Goal: Task Accomplishment & Management: Complete application form

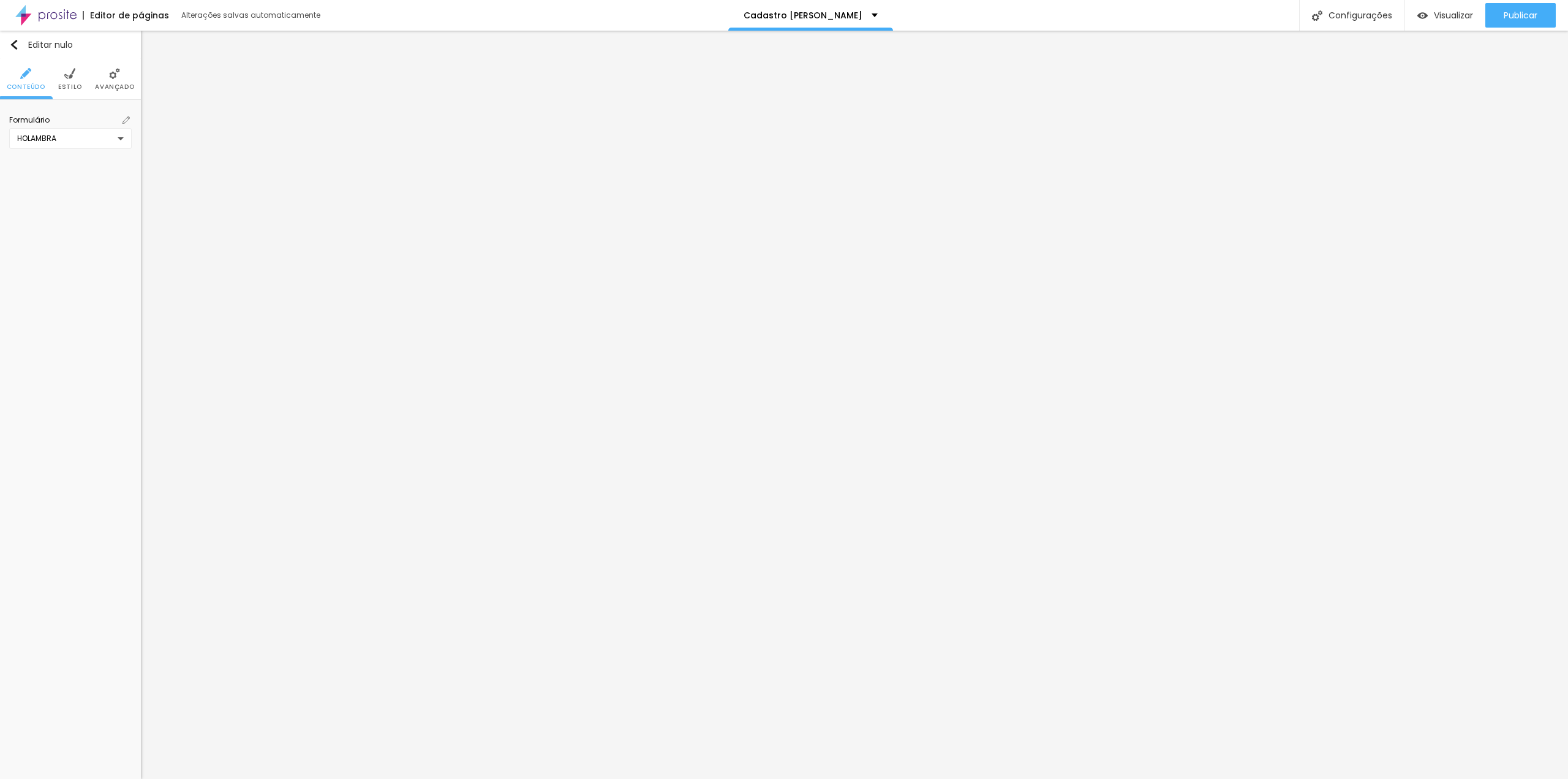
click at [109, 136] on div "HOLAMBRA" at bounding box center [67, 139] width 101 height 9
click at [85, 271] on font "Criar novo formulário" at bounding box center [70, 272] width 80 height 10
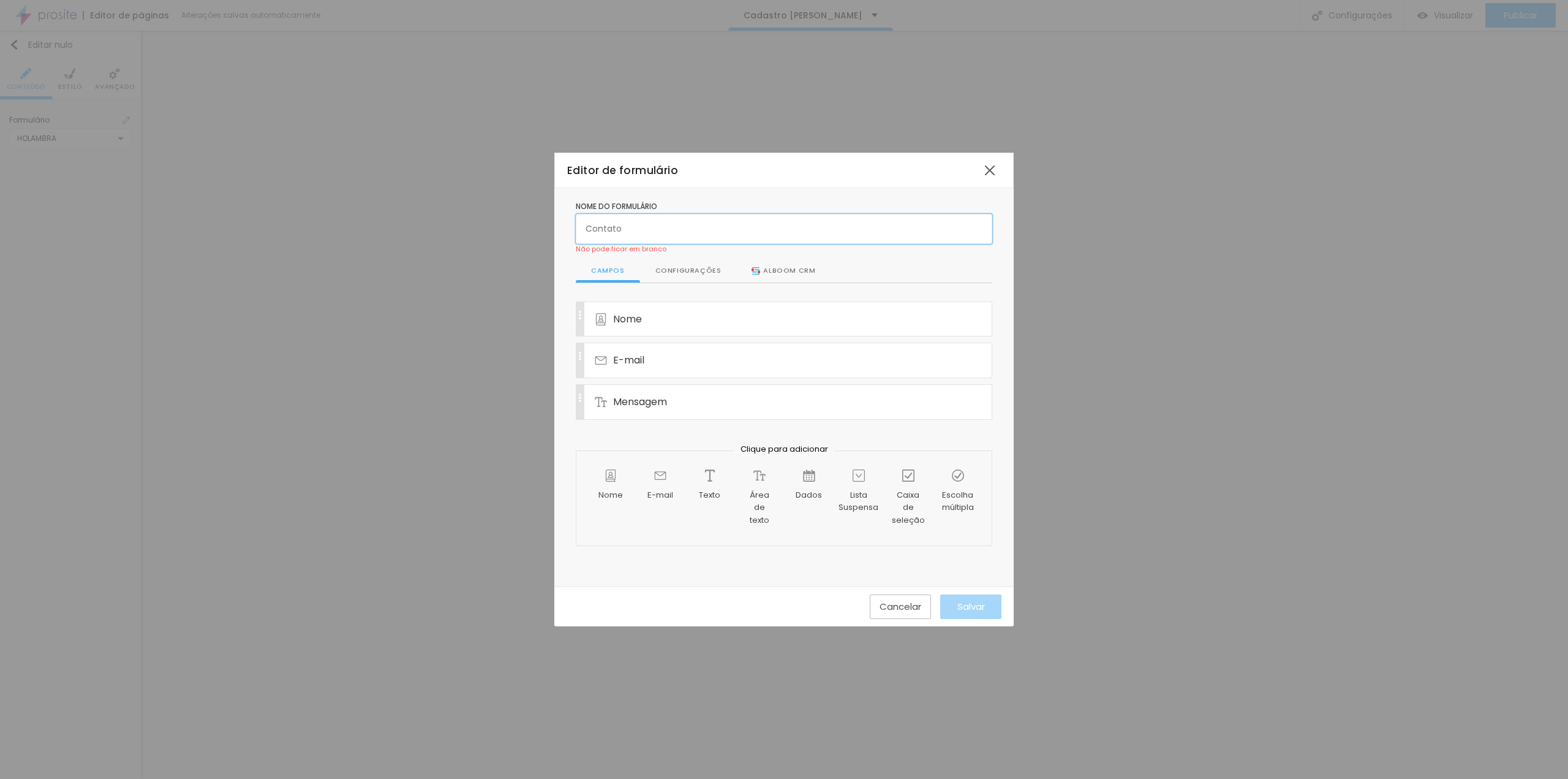
click at [651, 233] on input "text" at bounding box center [784, 228] width 417 height 29
paste input "CARINA CASTRO"
type input "CARINA CASTRO"
click at [672, 321] on div "Nome" at bounding box center [769, 319] width 350 height 34
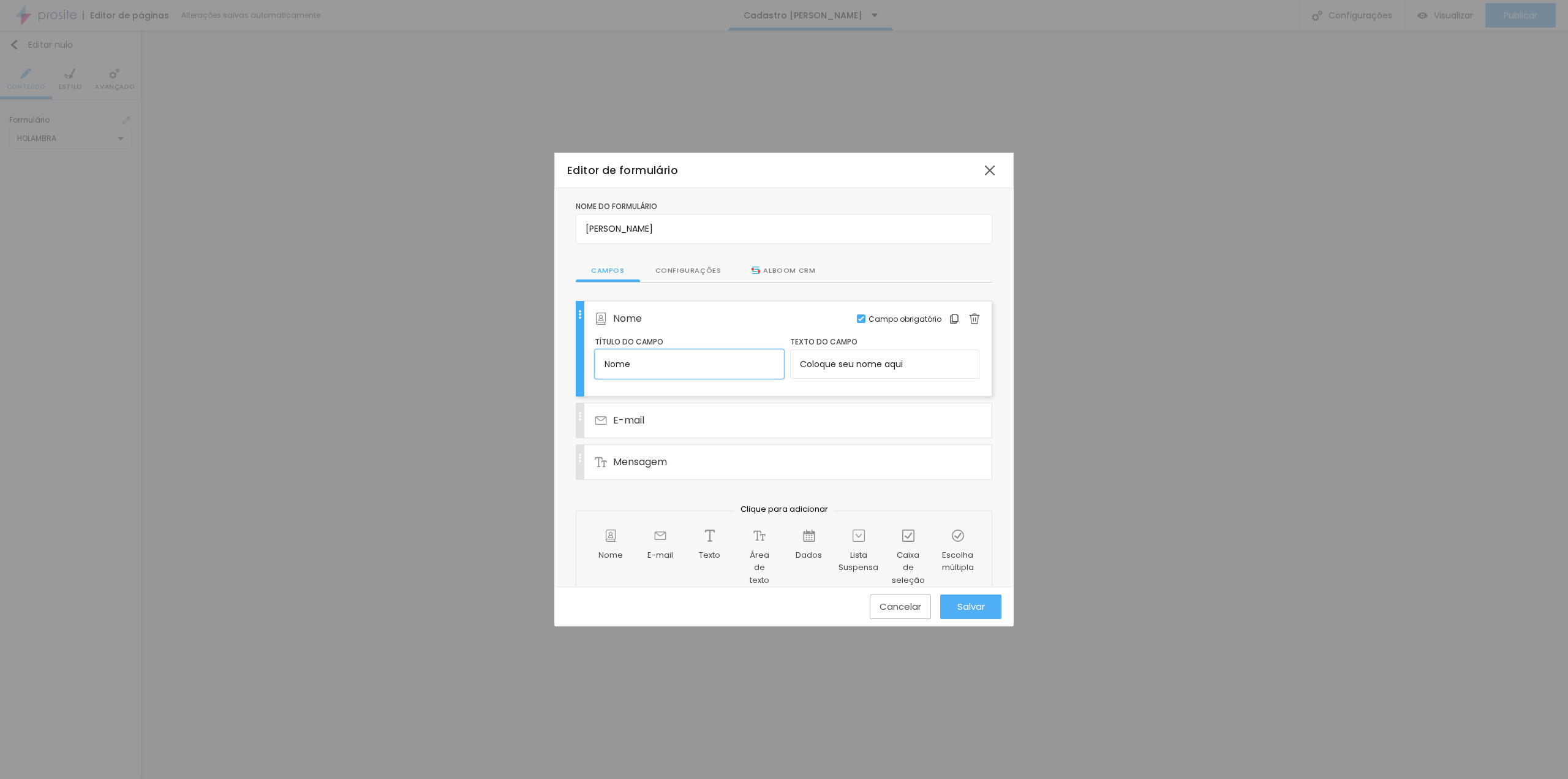
click at [675, 358] on input "Nome" at bounding box center [689, 363] width 190 height 29
type input "Nome COMPLETO do responsável"
click at [599, 554] on font "Nome" at bounding box center [611, 555] width 25 height 11
drag, startPoint x: 581, startPoint y: 499, endPoint x: 569, endPoint y: 415, distance: 84.9
click at [569, 415] on div "Nome do formulário CARINA CASTRO Campos Configurações Alboom CRM Nome COMPLETO …" at bounding box center [784, 423] width 459 height 472
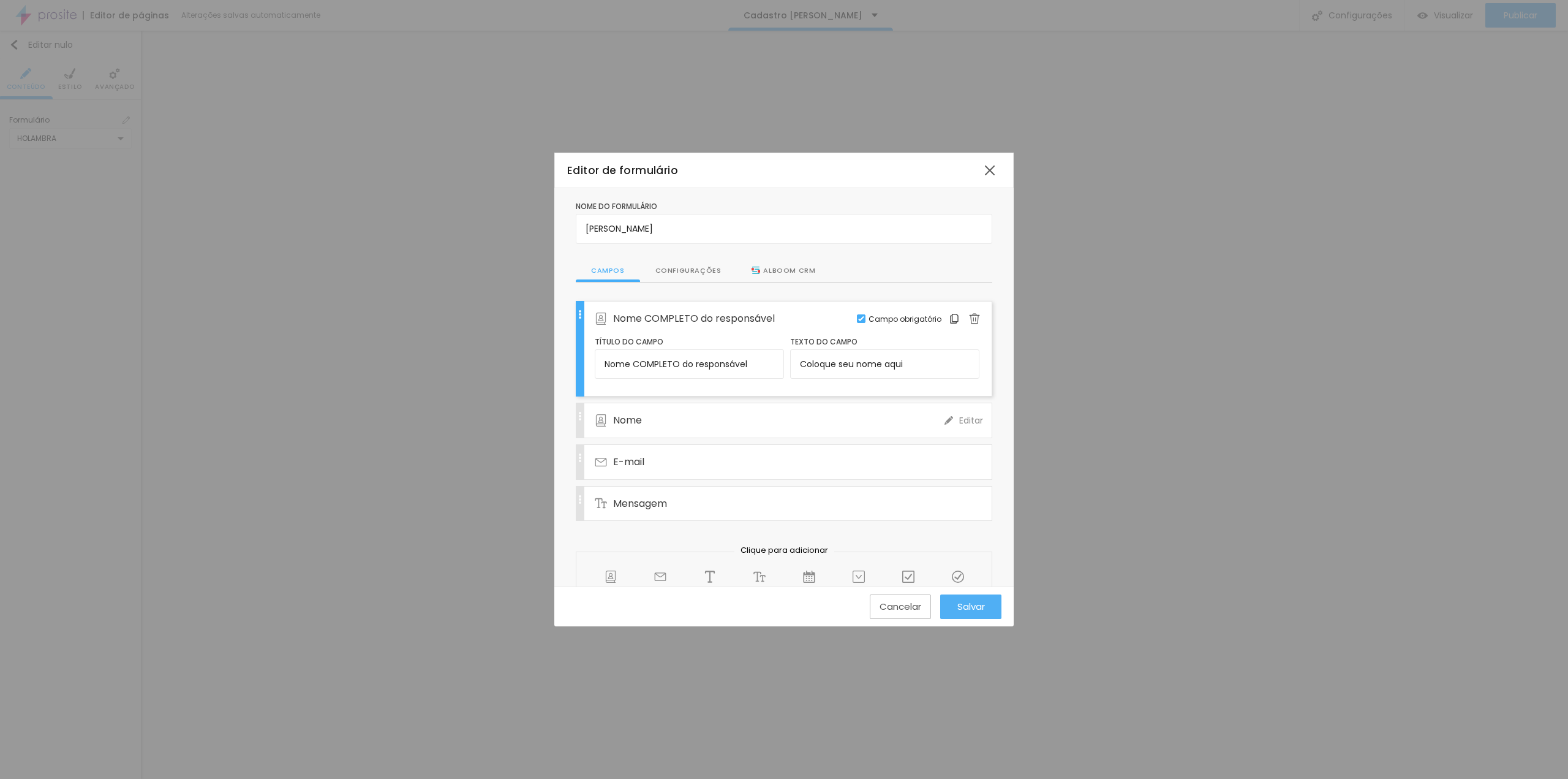
click at [651, 422] on div "Nome" at bounding box center [769, 420] width 350 height 34
click at [670, 408] on input "Nome" at bounding box center [689, 405] width 190 height 29
type input "Nome do(a) bailarino(a)"
click at [715, 567] on div "Texto" at bounding box center [710, 599] width 49 height 76
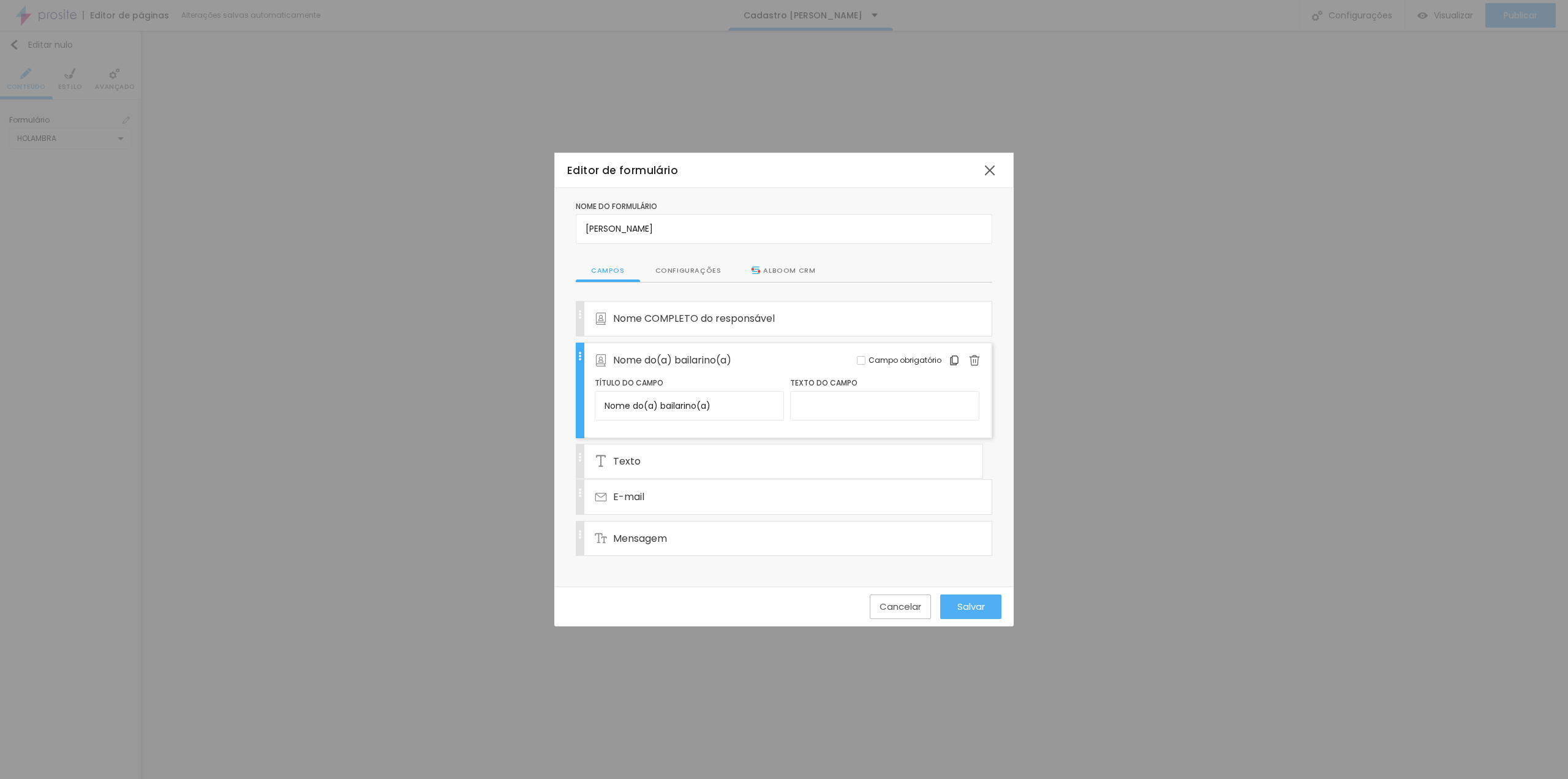
drag, startPoint x: 579, startPoint y: 539, endPoint x: 578, endPoint y: 456, distance: 83.0
click at [578, 456] on div "Nome COMPLETO do responsável Editar Campo obrigatório Nome do(a) bailarino(a) E…" at bounding box center [784, 431] width 417 height 261
click at [644, 450] on div "Texto" at bounding box center [769, 462] width 350 height 34
drag, startPoint x: 575, startPoint y: 443, endPoint x: 545, endPoint y: 445, distance: 30.1
click at [546, 444] on div "Editor de formulário Nome do formulário CARINA CASTRO Campos Configurações Albo…" at bounding box center [784, 390] width 1568 height 779
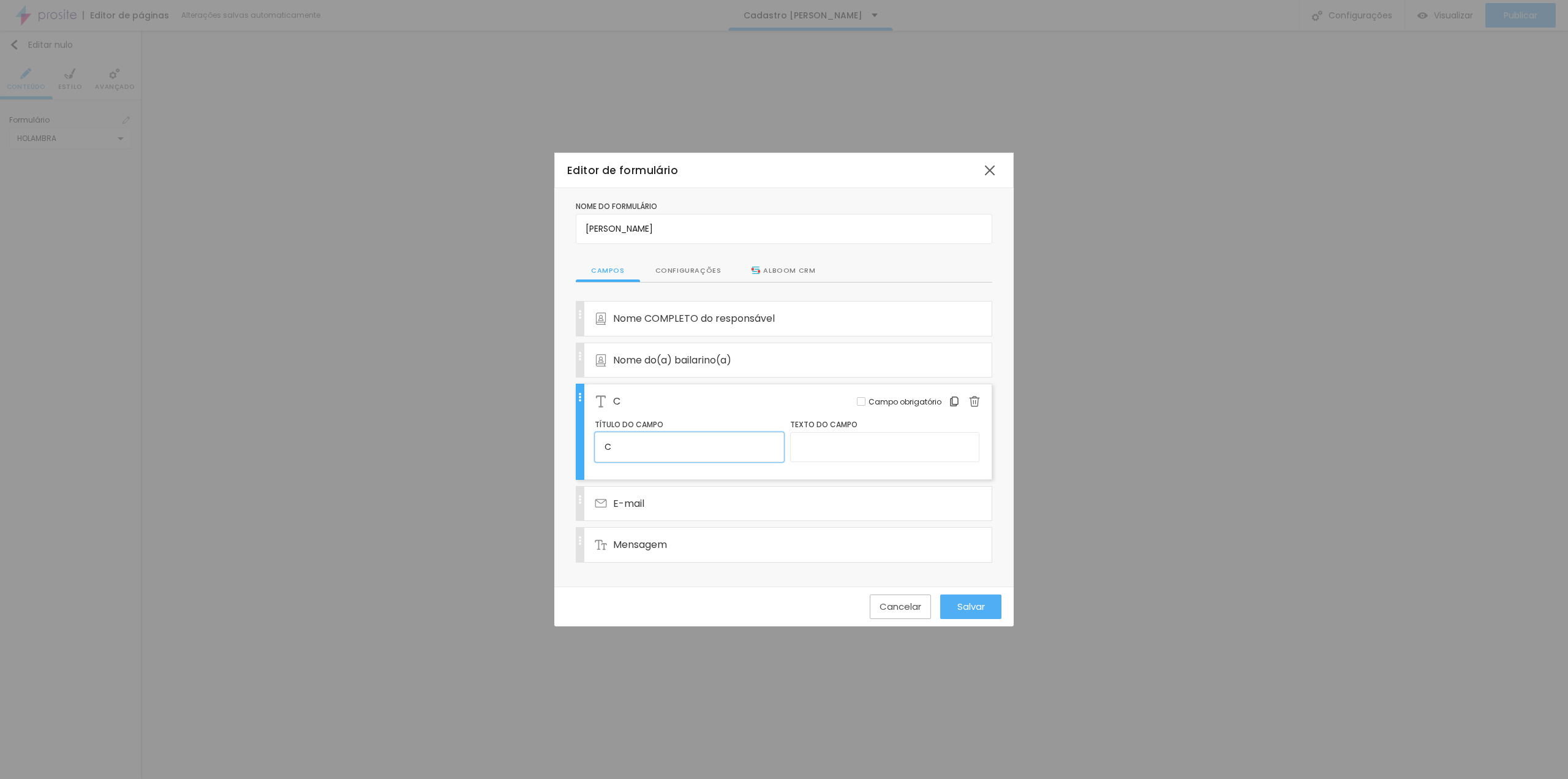
type input "Coreografia(s)"
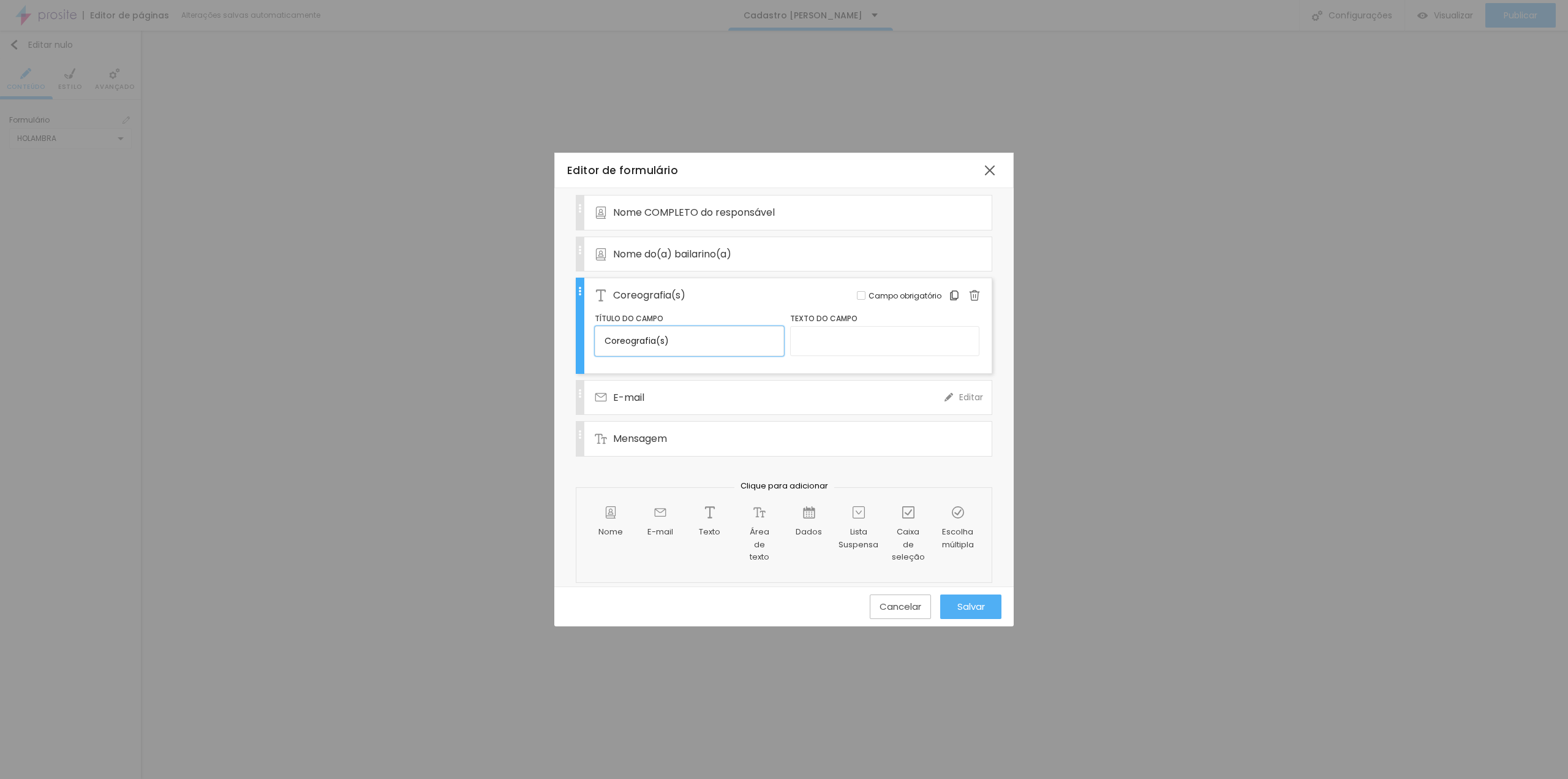
scroll to position [111, 0]
click at [697, 506] on div "Texto" at bounding box center [710, 530] width 49 height 76
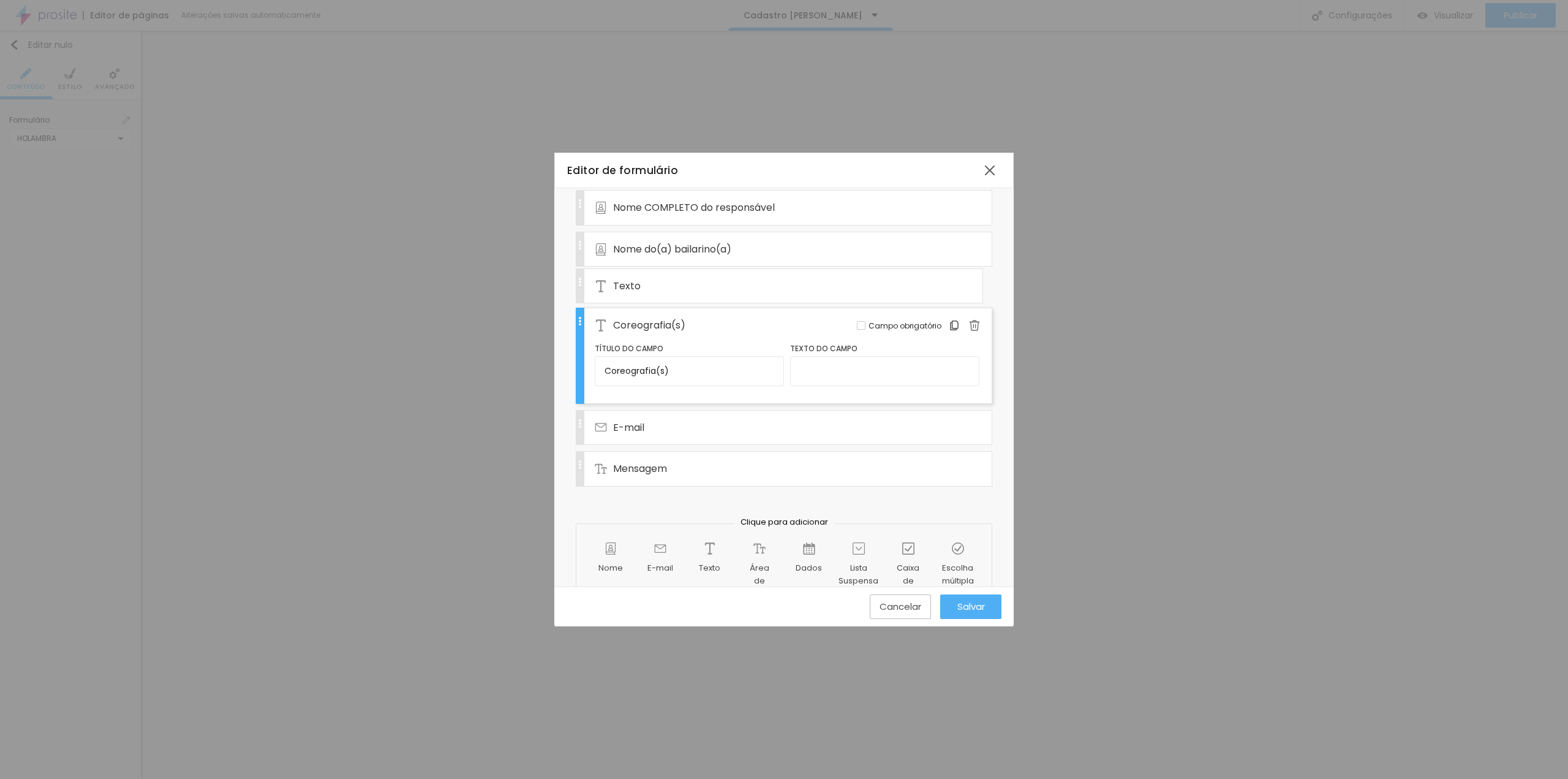
drag, startPoint x: 580, startPoint y: 468, endPoint x: 604, endPoint y: 282, distance: 187.5
click at [604, 282] on div "Nome COMPLETO do responsável Editar Campo obrigatório Nome do(a) bailarino(a) E…" at bounding box center [784, 340] width 417 height 303
click at [635, 289] on font "Texto" at bounding box center [626, 290] width 27 height 14
drag, startPoint x: 640, startPoint y: 335, endPoint x: 560, endPoint y: 335, distance: 80.0
click at [560, 335] on div "Nome do formulário CARINA CASTRO Campos Configurações Alboom CRM Nome COMPLETO …" at bounding box center [784, 355] width 459 height 555
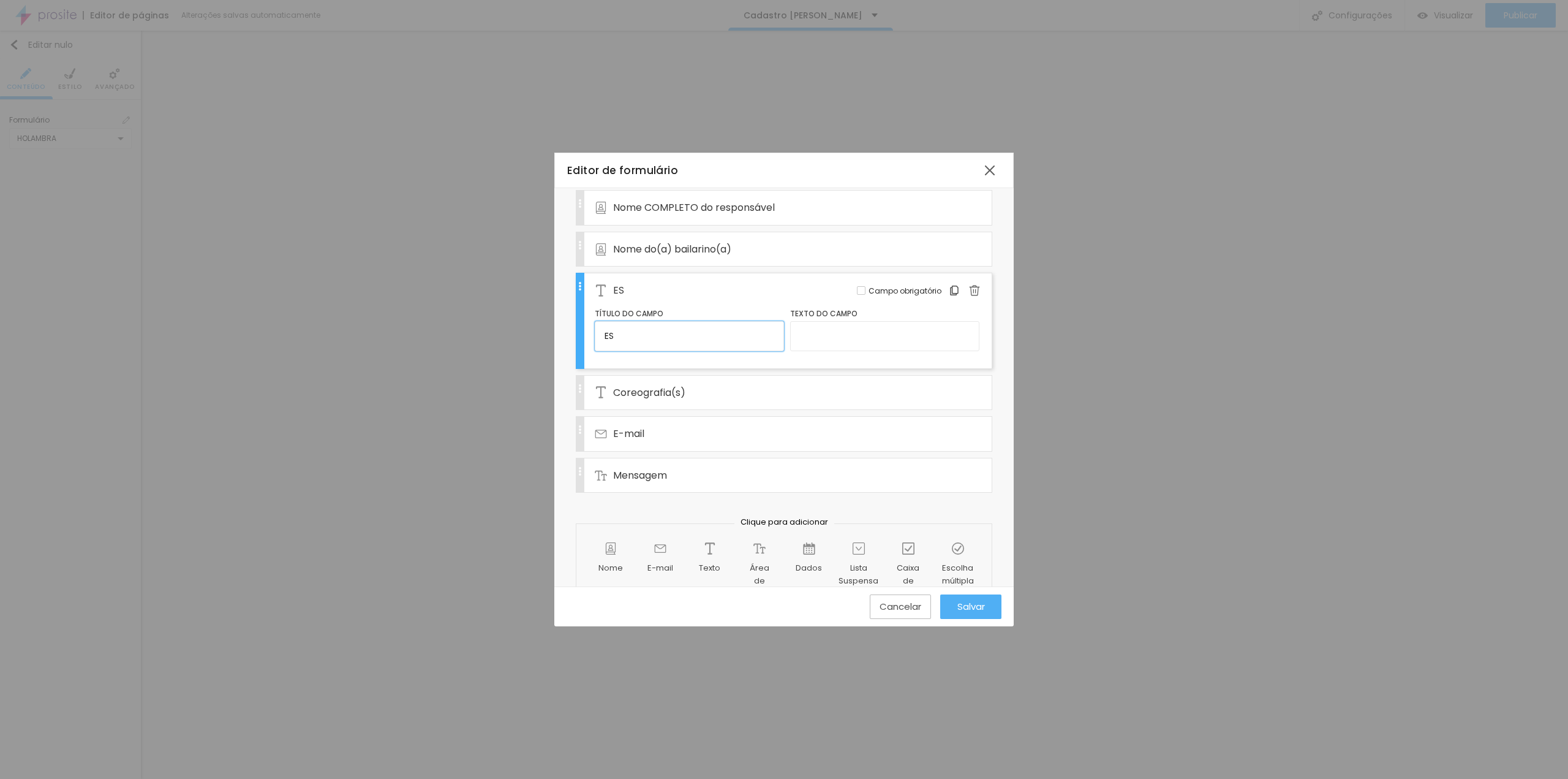
type input "Escola/Academia"
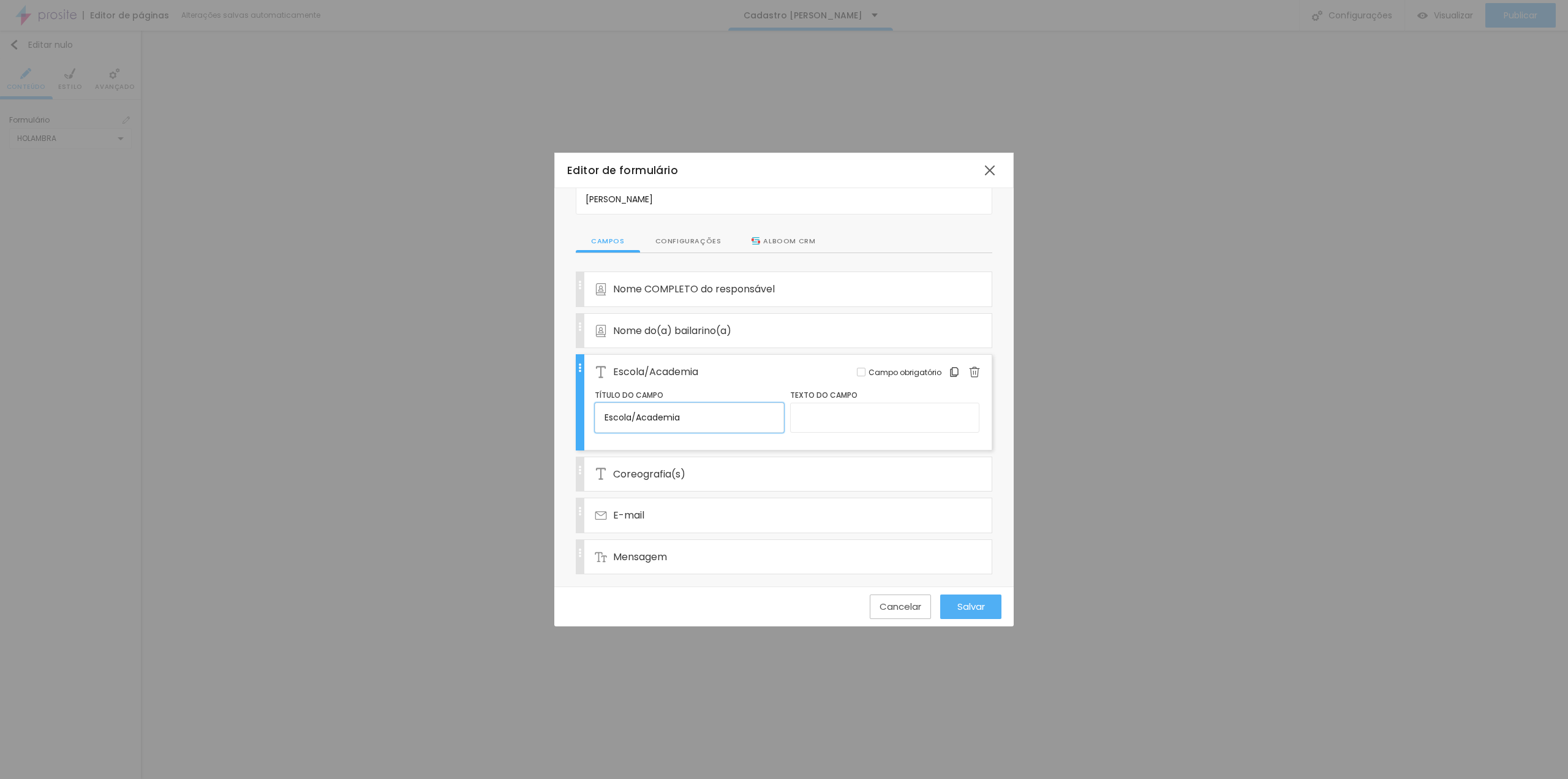
scroll to position [152, 0]
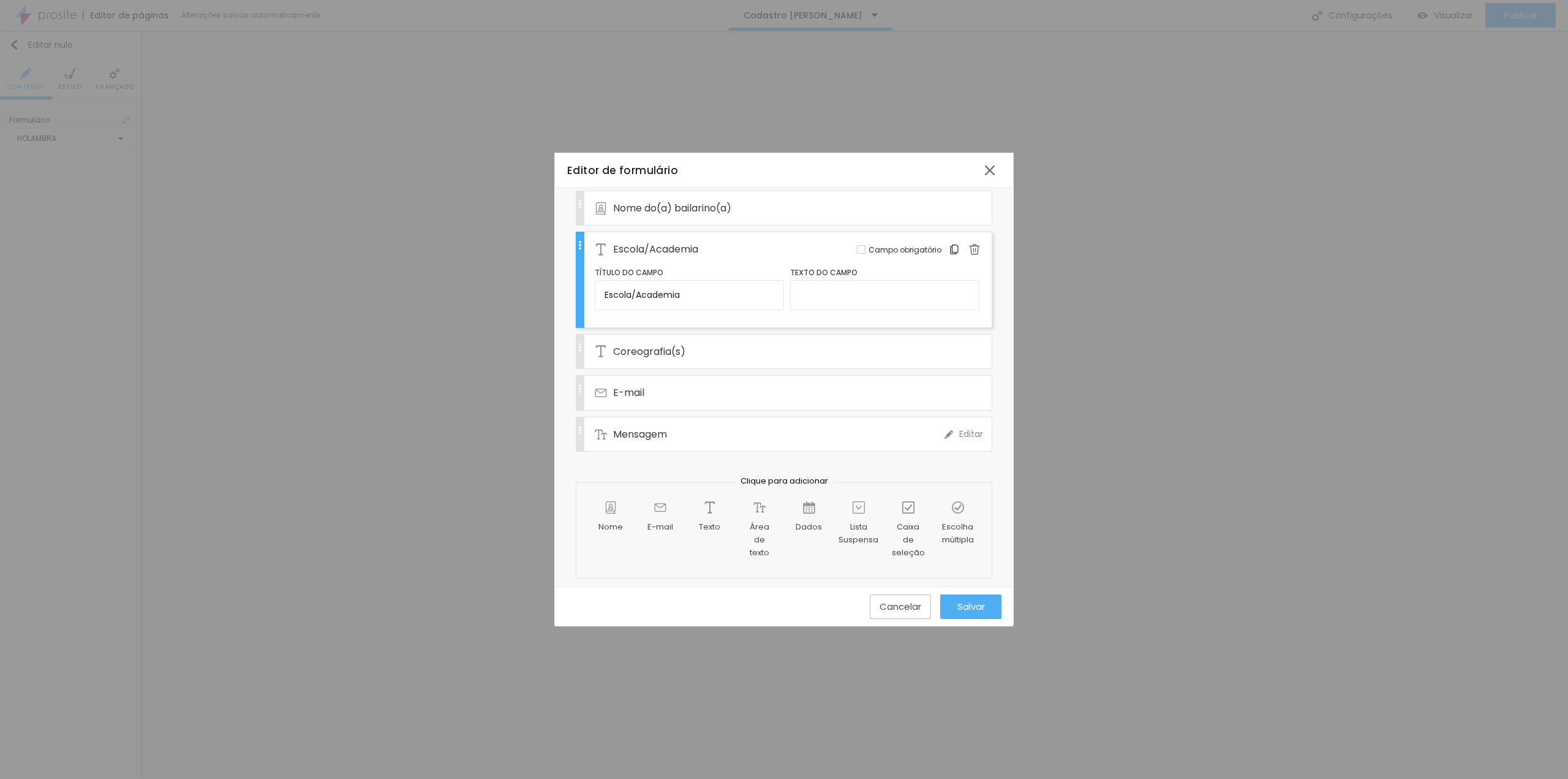
click at [654, 428] on font "Mensagem" at bounding box center [639, 434] width 54 height 14
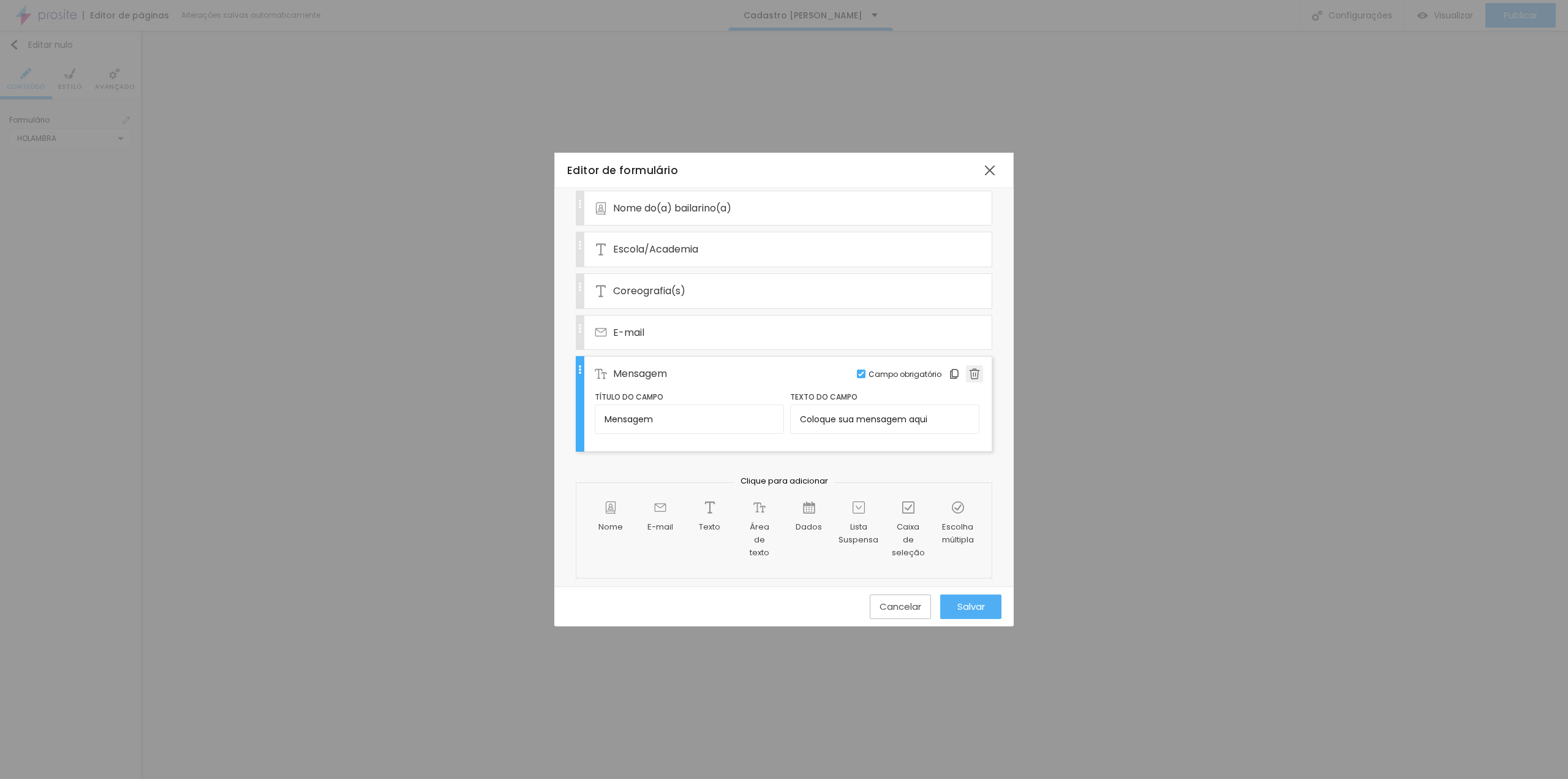
click at [969, 372] on img at bounding box center [975, 373] width 11 height 11
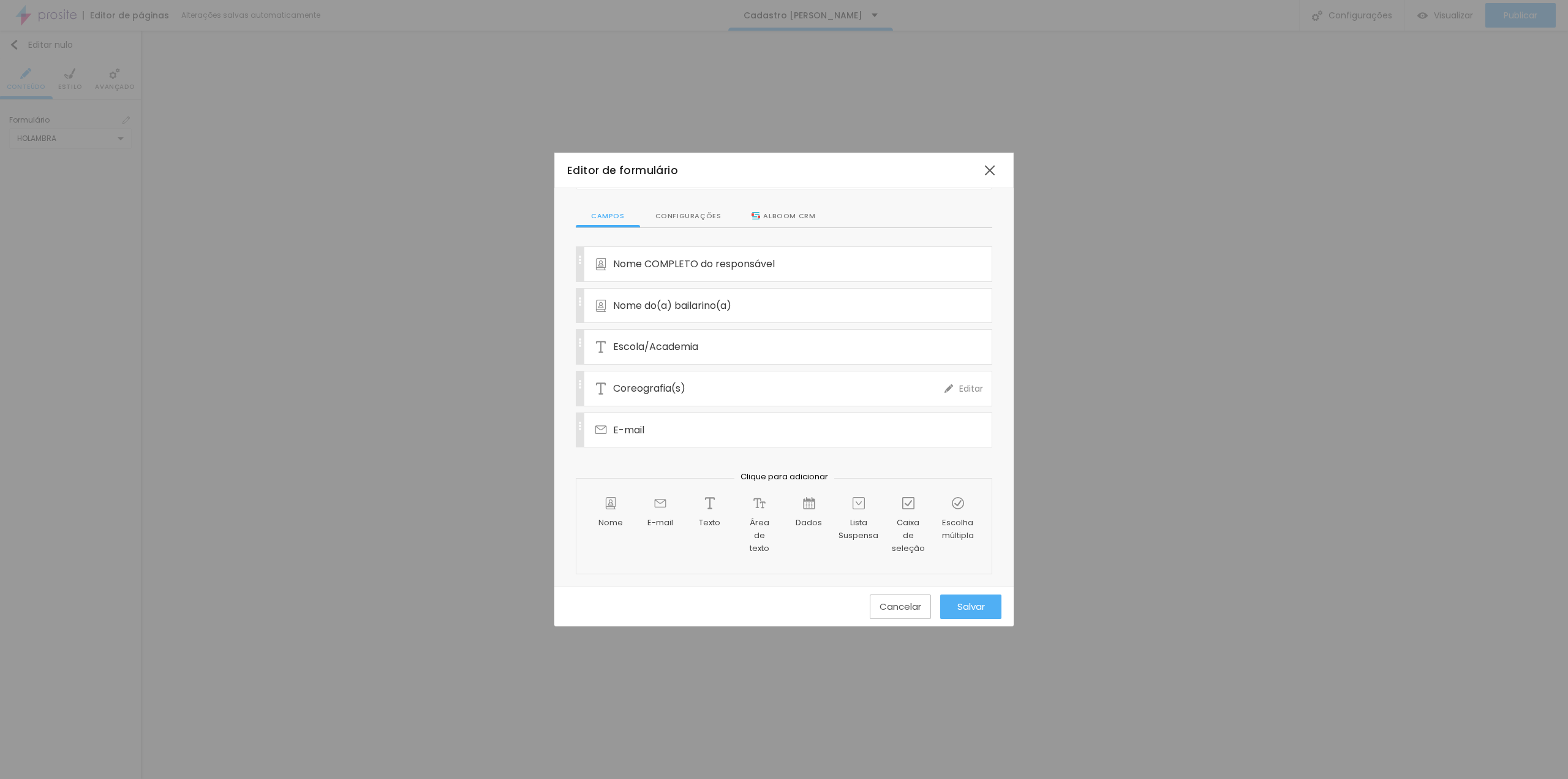
scroll to position [51, 0]
click at [699, 520] on font "Texto" at bounding box center [709, 525] width 22 height 11
click at [627, 433] on font "Texto" at bounding box center [626, 433] width 27 height 14
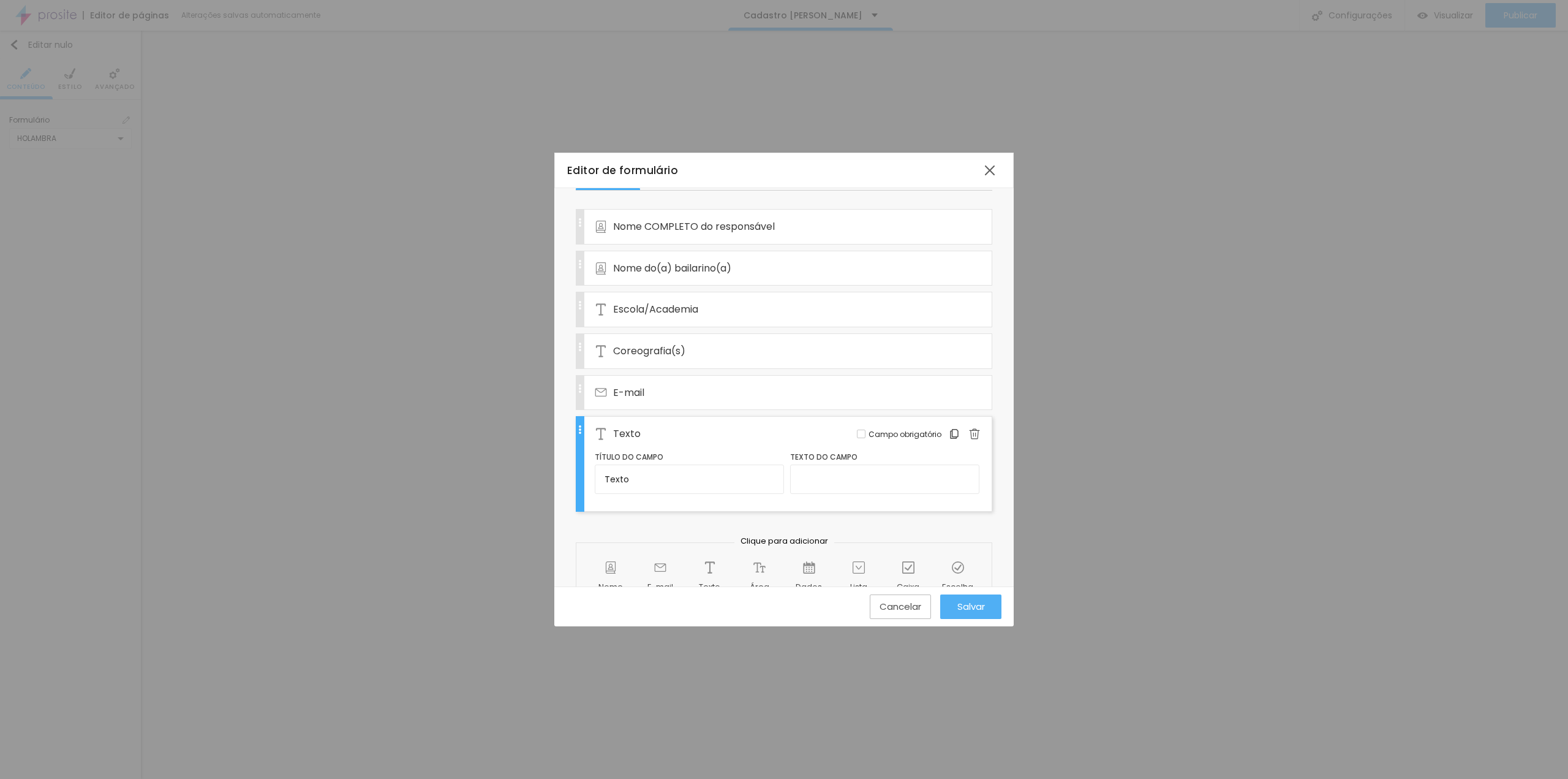
scroll to position [152, 0]
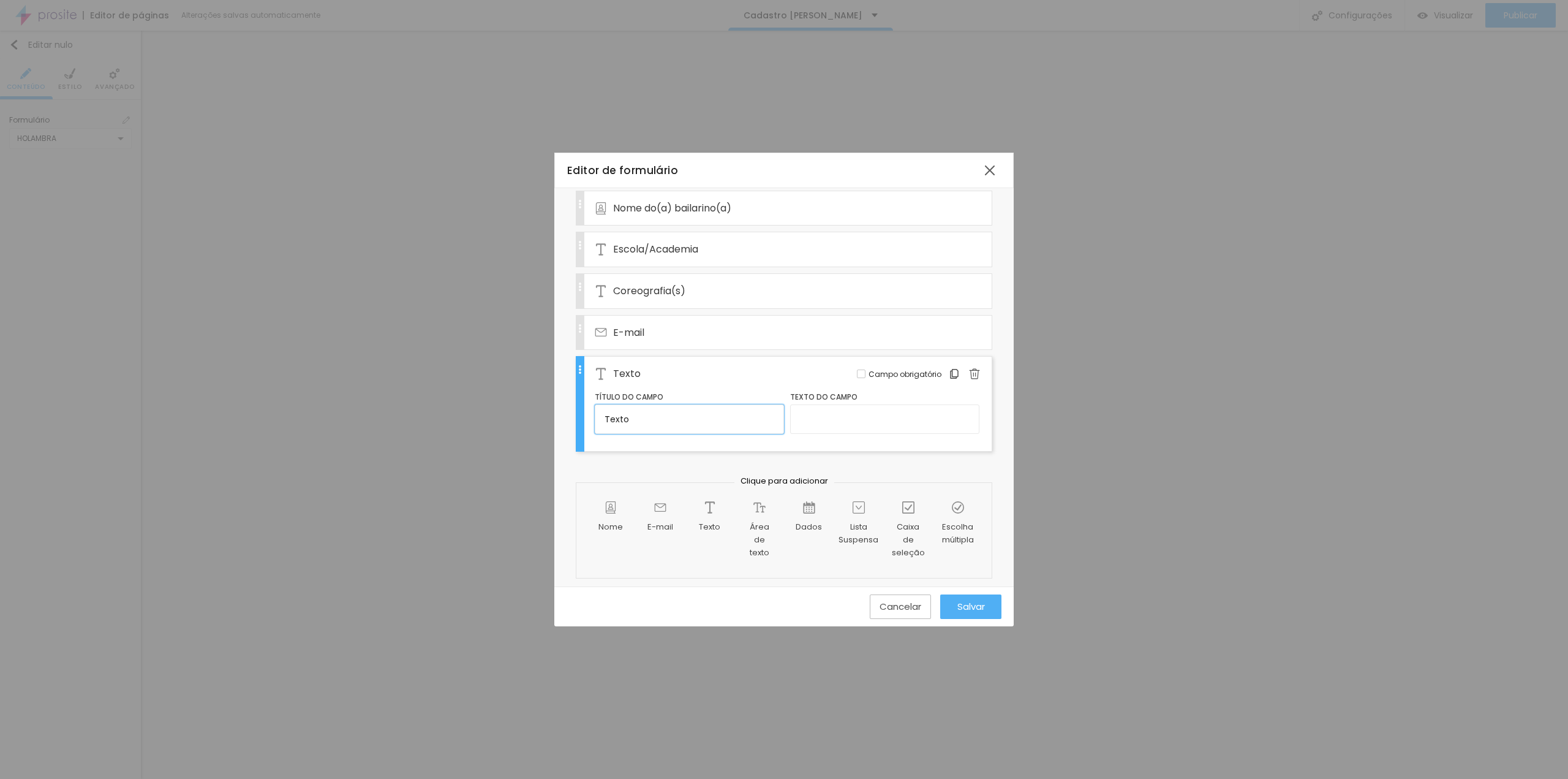
drag, startPoint x: 648, startPoint y: 418, endPoint x: 511, endPoint y: 439, distance: 138.6
click at [515, 439] on div "Editor de formulário Nome do formulário CARINA CASTRO Campos Configurações Albo…" at bounding box center [784, 390] width 1568 height 779
type input "Telefone com WhatsApp"
click at [828, 419] on input "text" at bounding box center [884, 419] width 190 height 29
type input "DDD + Número"
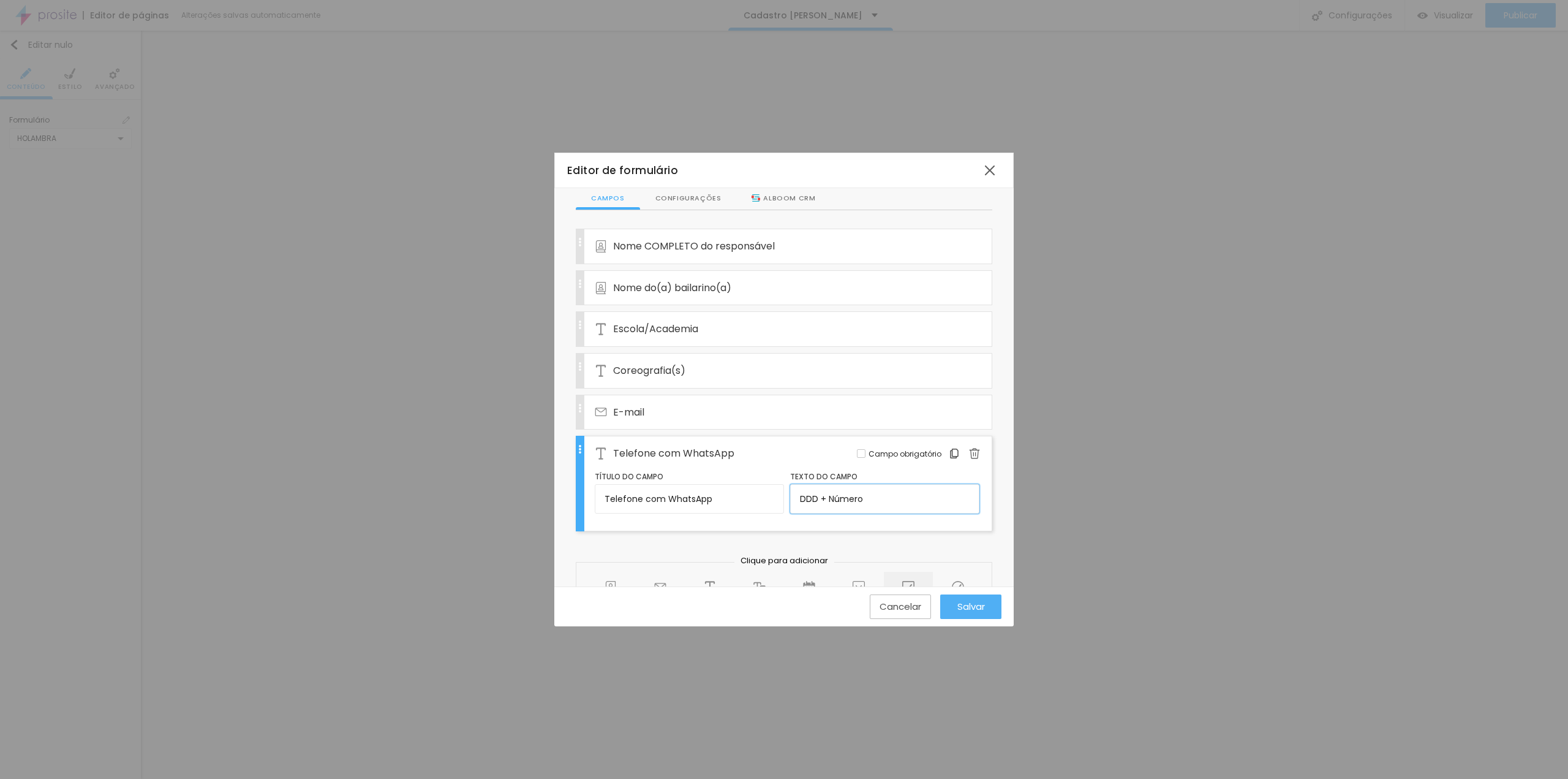
scroll to position [0, 0]
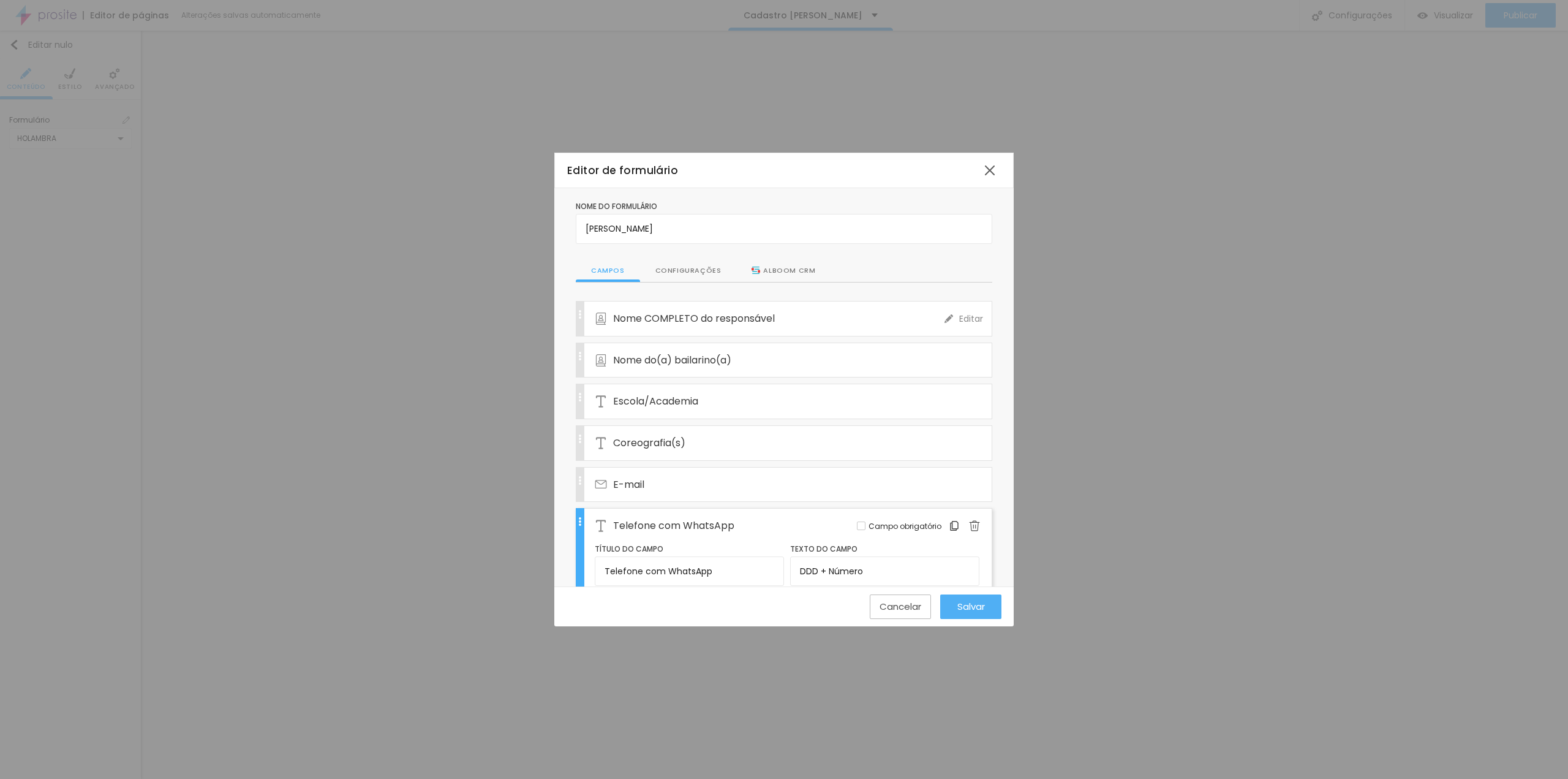
click at [881, 324] on div "Nome COMPLETO do responsável" at bounding box center [769, 319] width 350 height 34
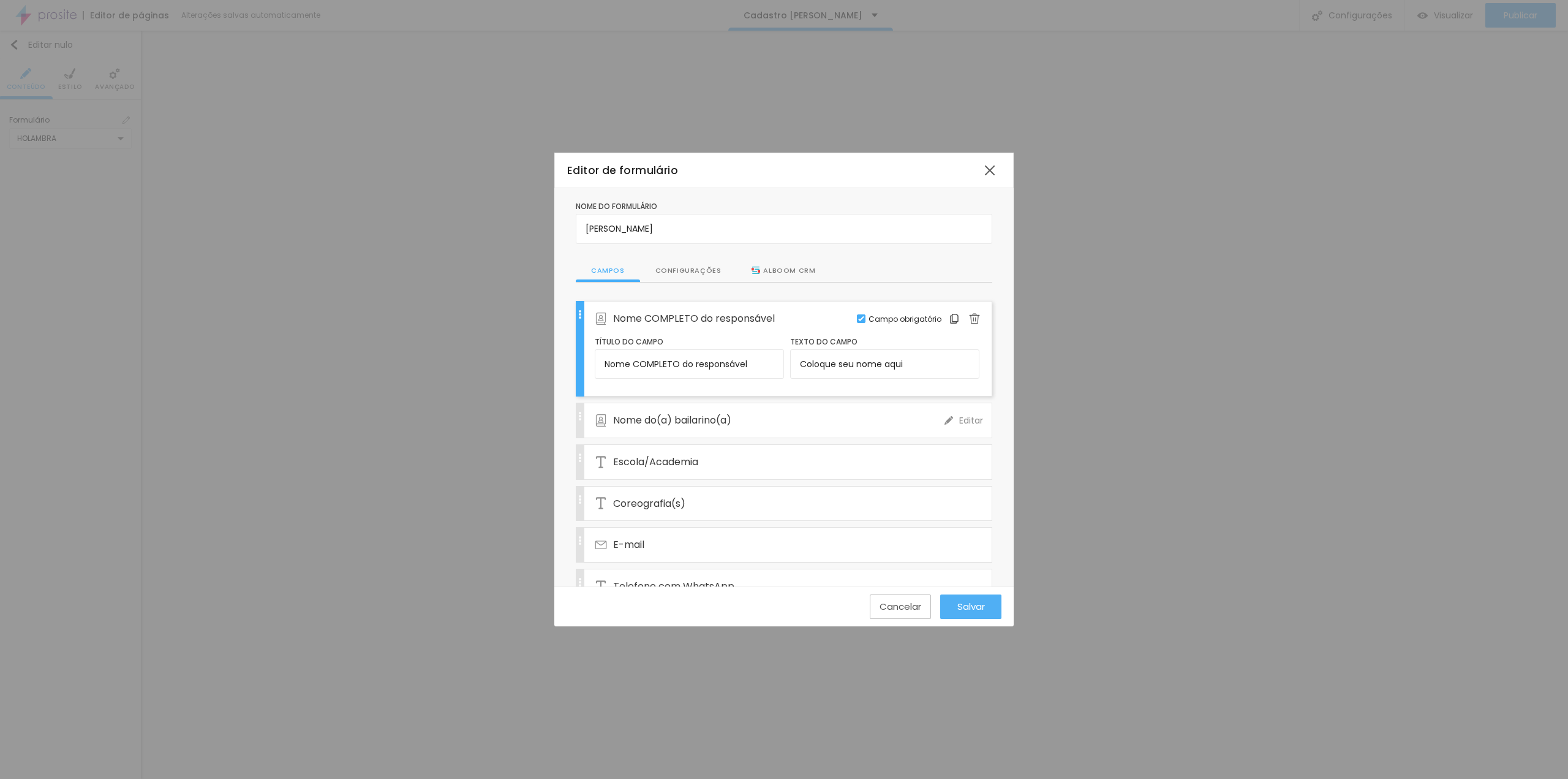
click at [876, 419] on div "Nome do(a) bailarino(a)" at bounding box center [769, 420] width 350 height 34
click at [857, 357] on div at bounding box center [861, 359] width 8 height 8
click at [866, 454] on div "Escola/Academia" at bounding box center [769, 462] width 350 height 34
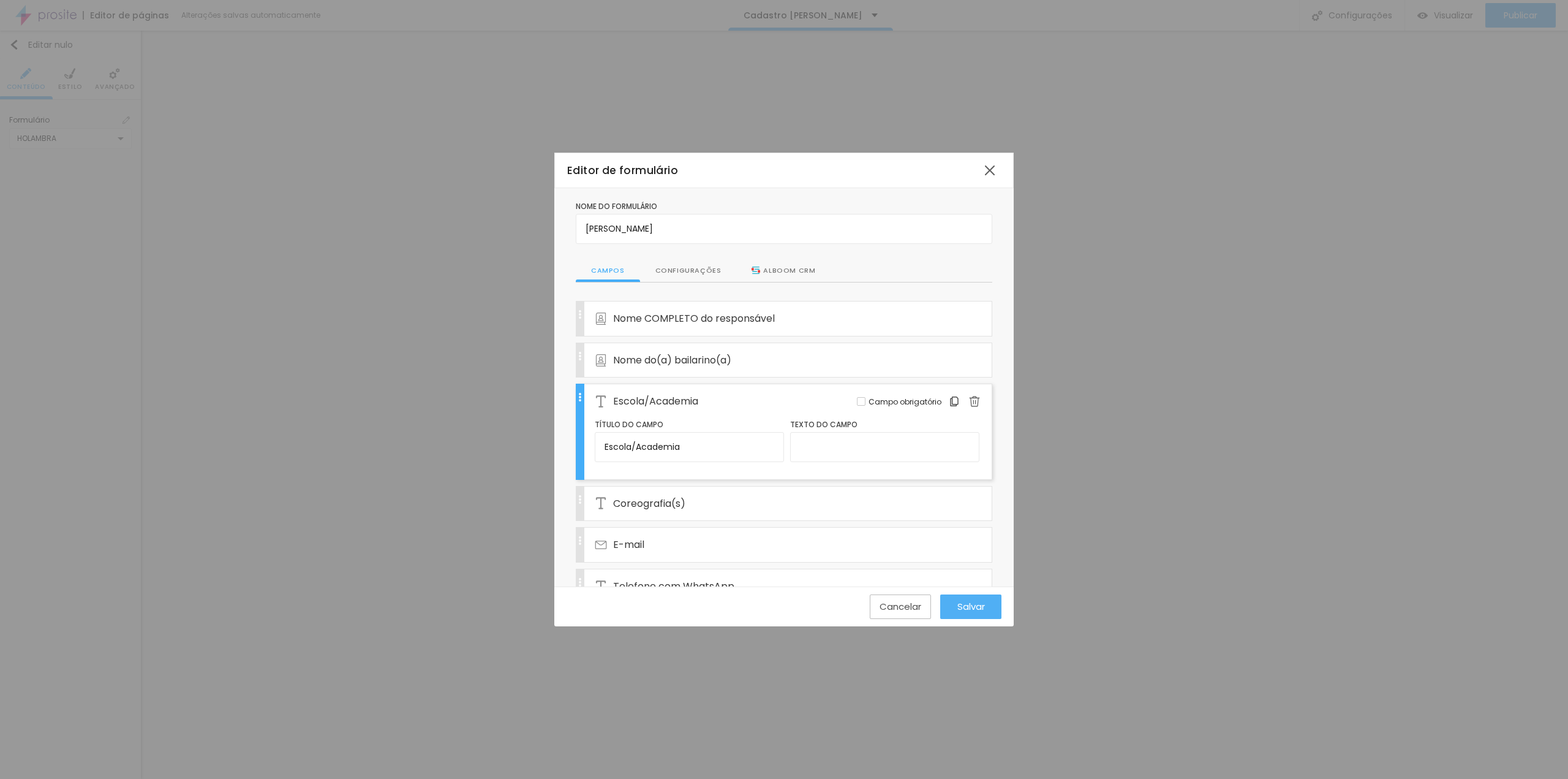
click at [857, 397] on div at bounding box center [861, 401] width 8 height 8
click at [859, 499] on div "Coreografia(s)" at bounding box center [769, 504] width 350 height 34
click at [857, 442] on div at bounding box center [861, 442] width 8 height 8
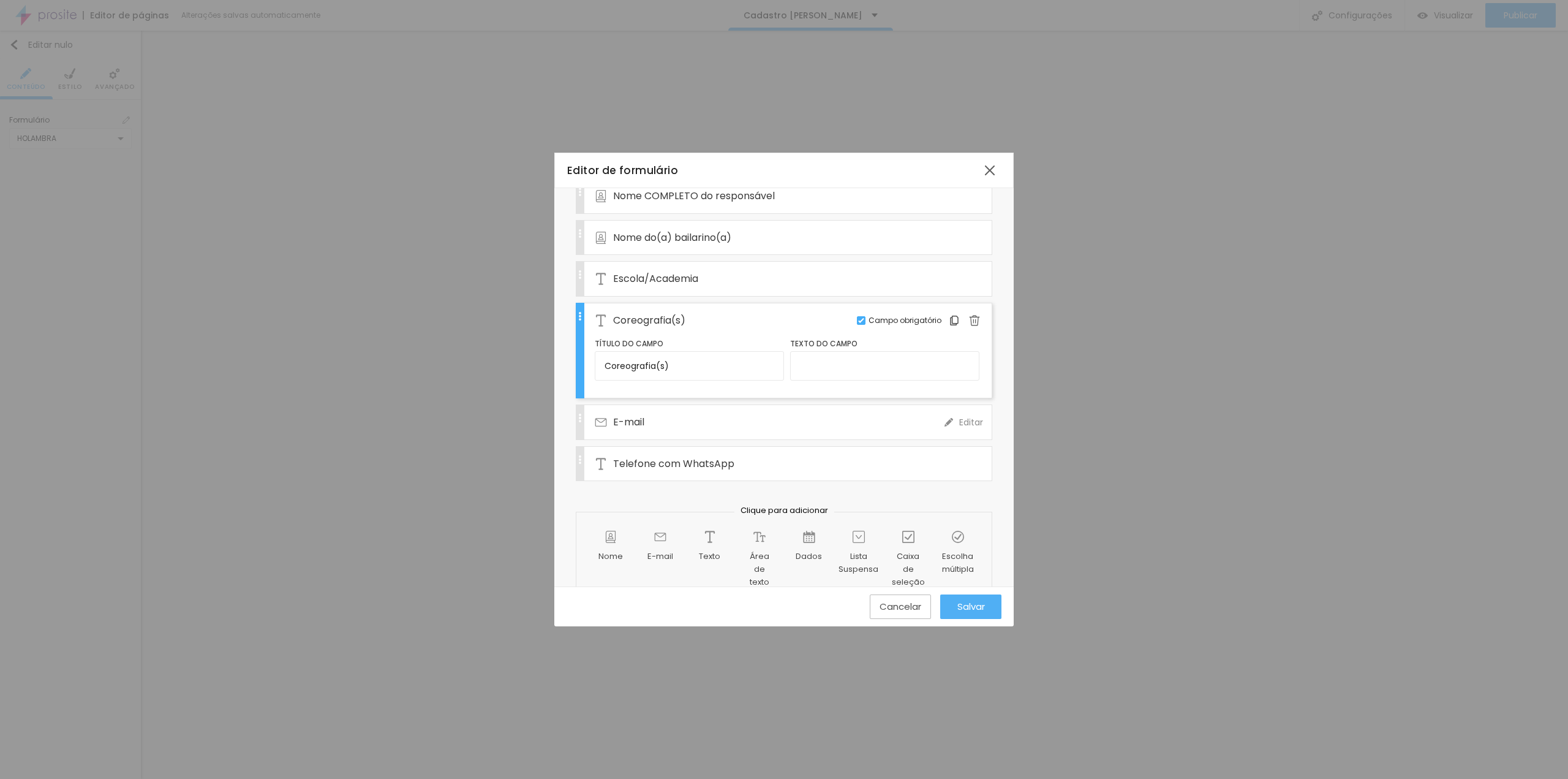
click at [859, 420] on div "E-mail" at bounding box center [769, 422] width 350 height 34
click at [855, 470] on div "Telefone com WhatsApp" at bounding box center [769, 464] width 350 height 34
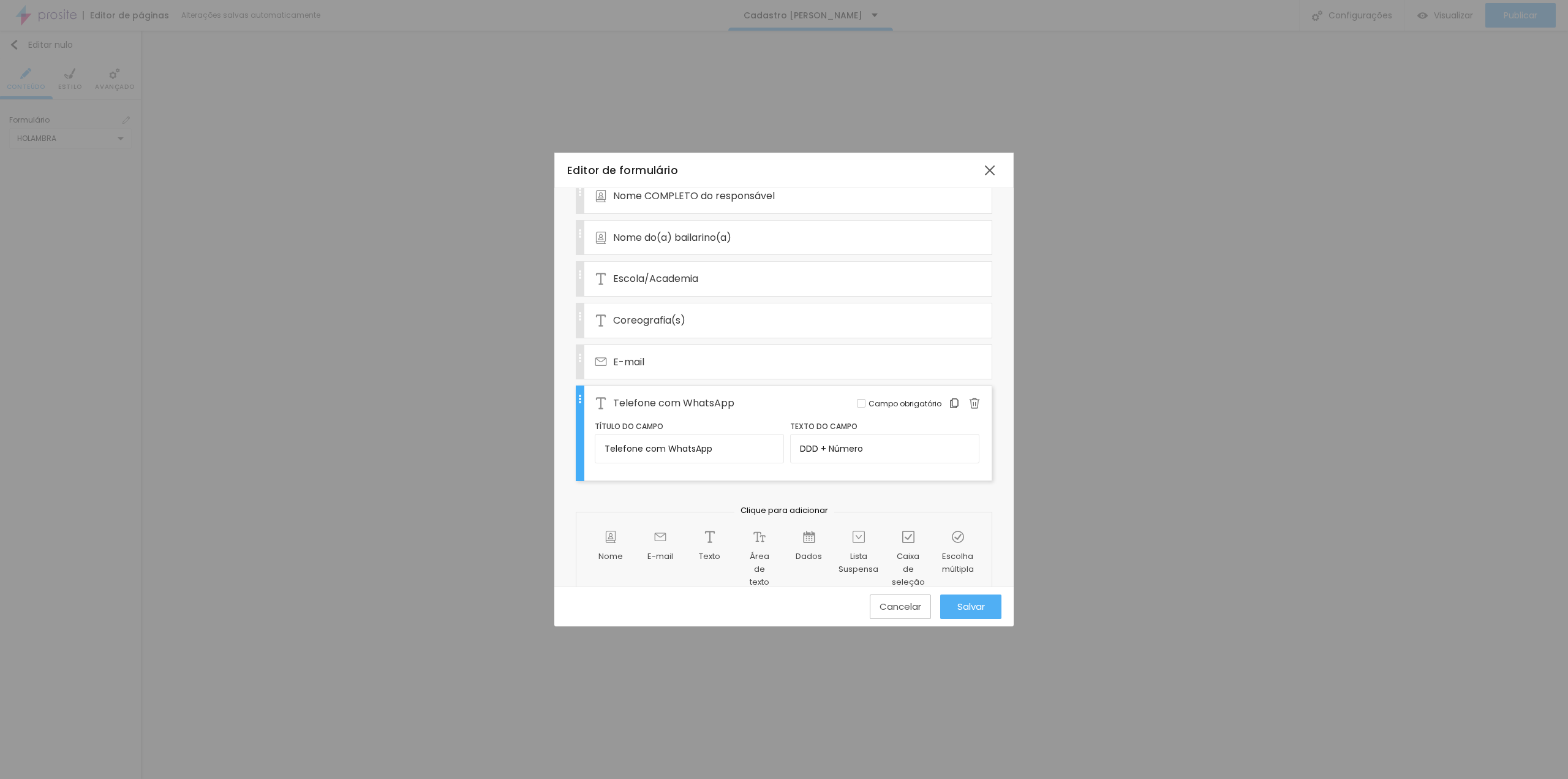
click at [857, 399] on div at bounding box center [861, 403] width 8 height 8
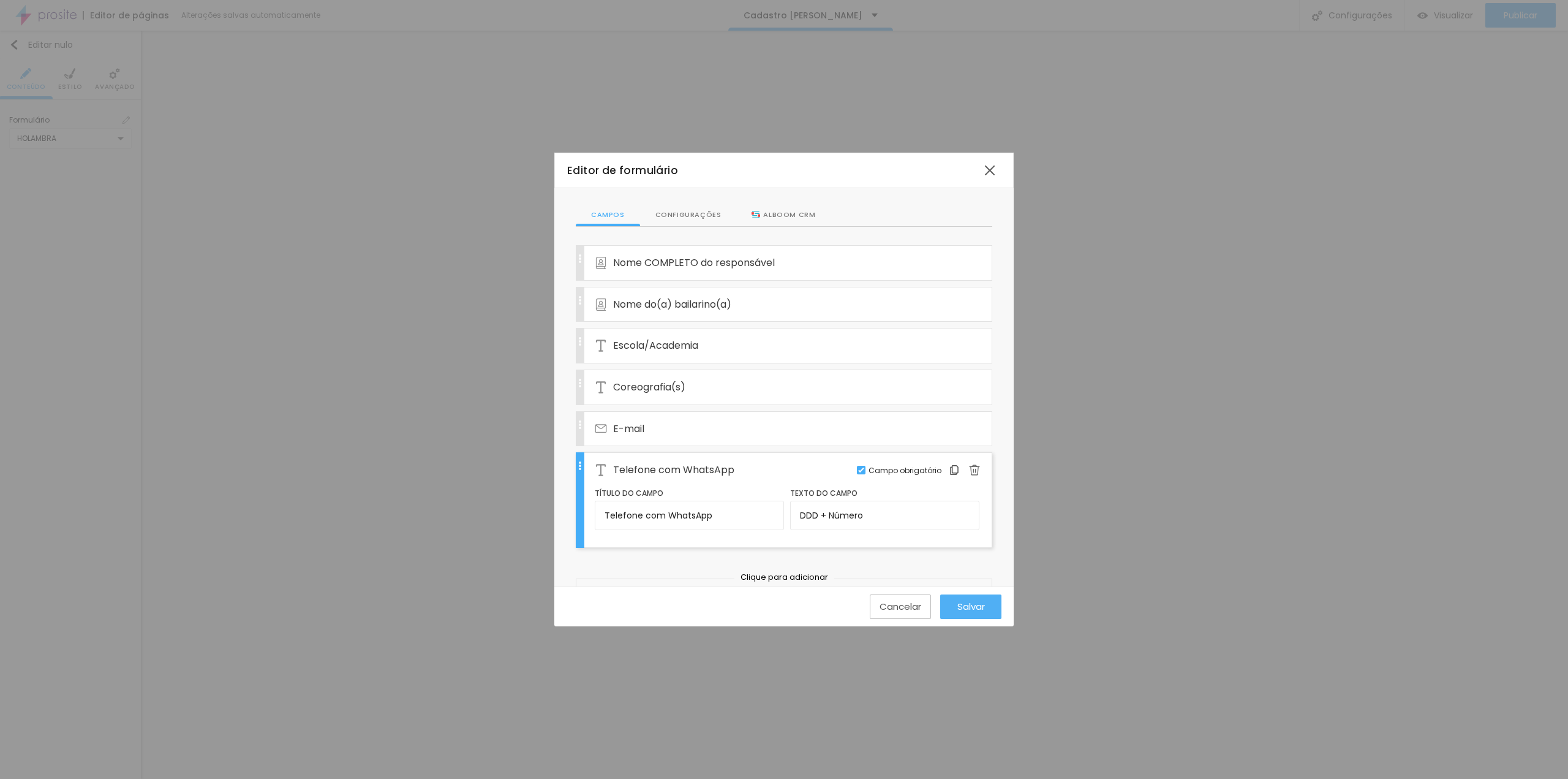
scroll to position [0, 0]
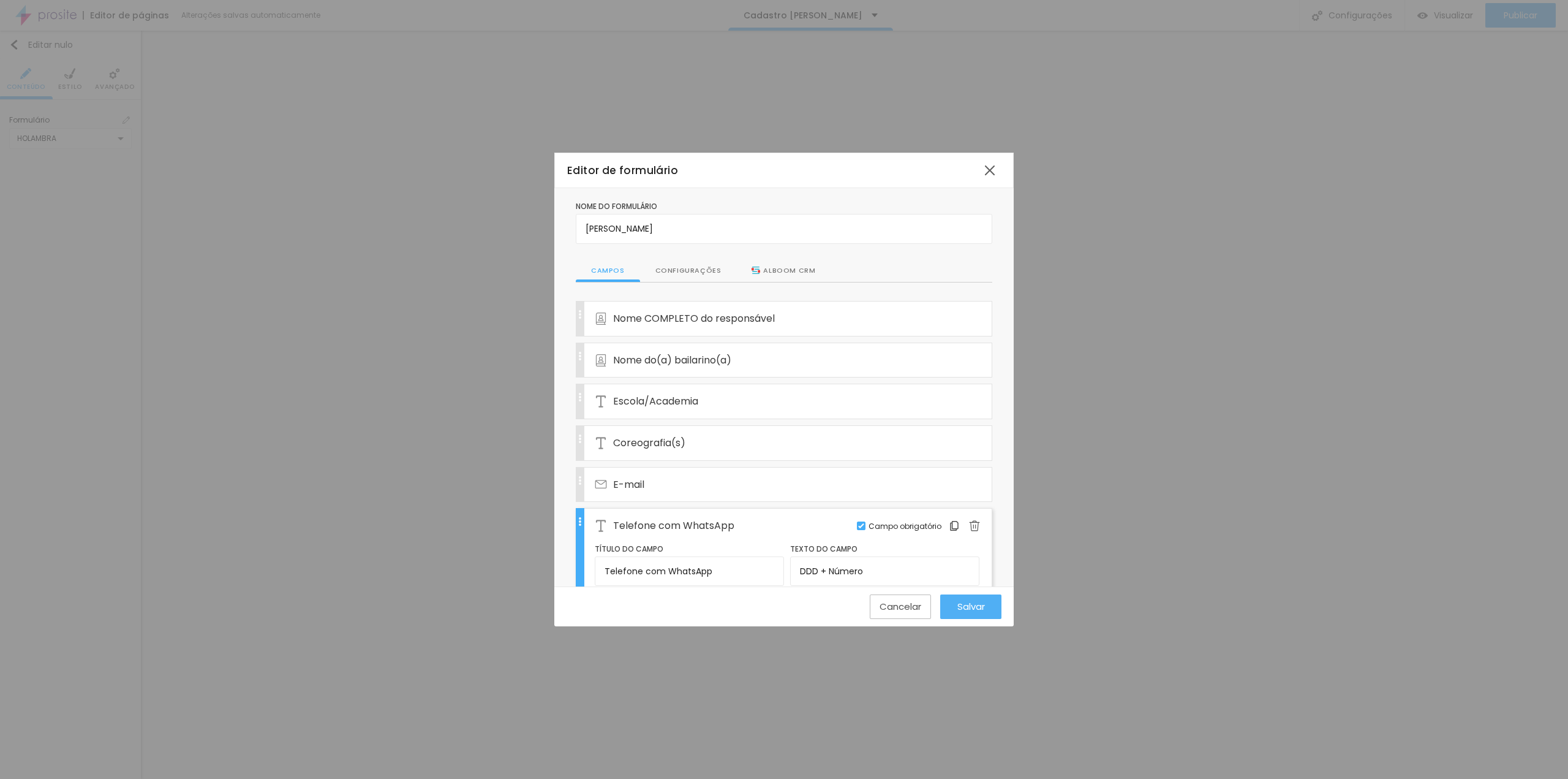
click at [703, 272] on font "Configurações" at bounding box center [688, 270] width 66 height 9
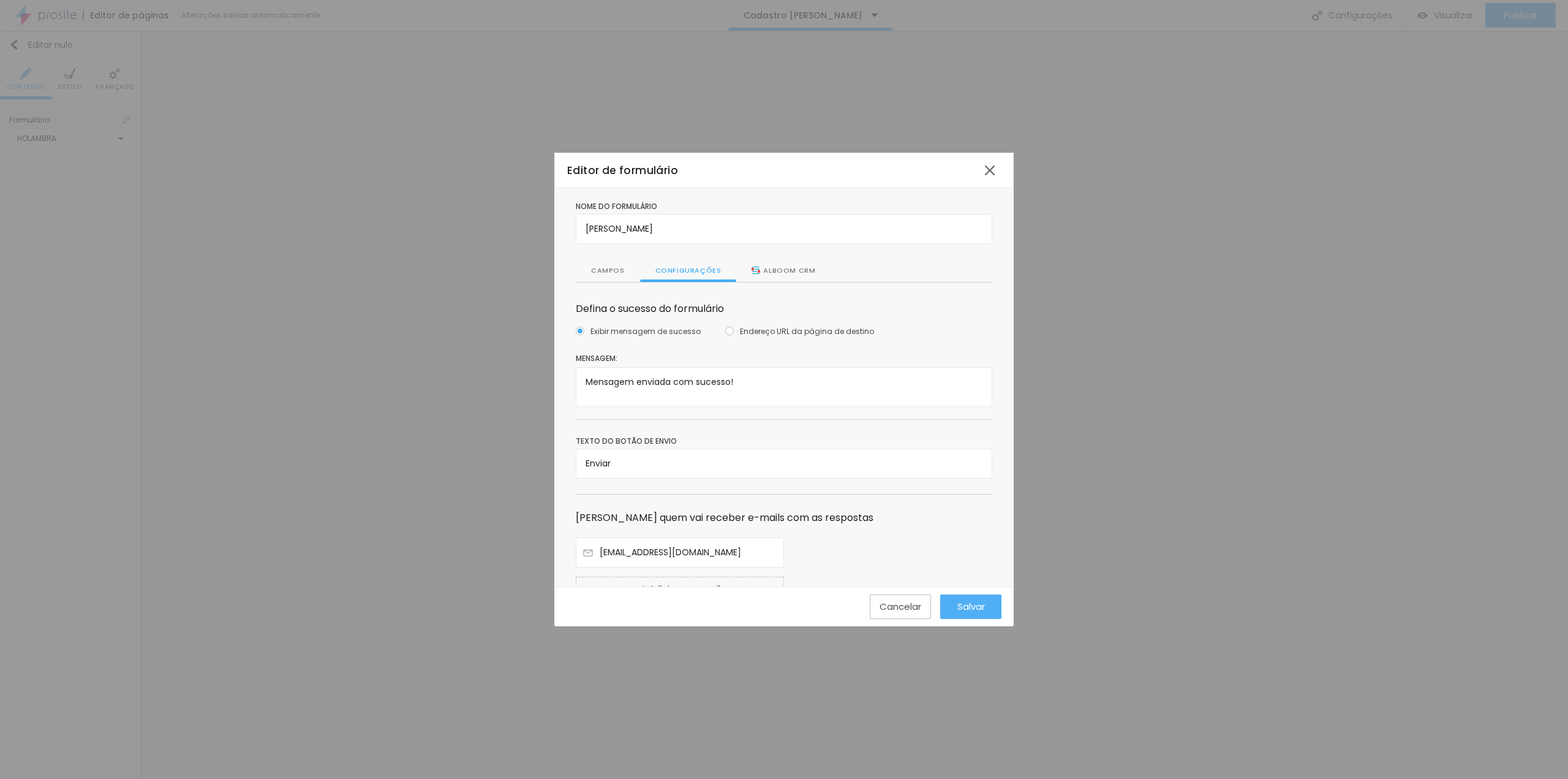
click at [732, 329] on label "Endereço URL da página de destino" at bounding box center [800, 331] width 149 height 11
click at [732, 329] on input "Endereço URL da página de destino" at bounding box center [729, 330] width 8 height 8
radio input "true"
click at [756, 384] on input "Endereço URL da página de destino" at bounding box center [784, 381] width 417 height 29
paste input "https://www.nanahdluizestudio.com/combos-carina-castro"
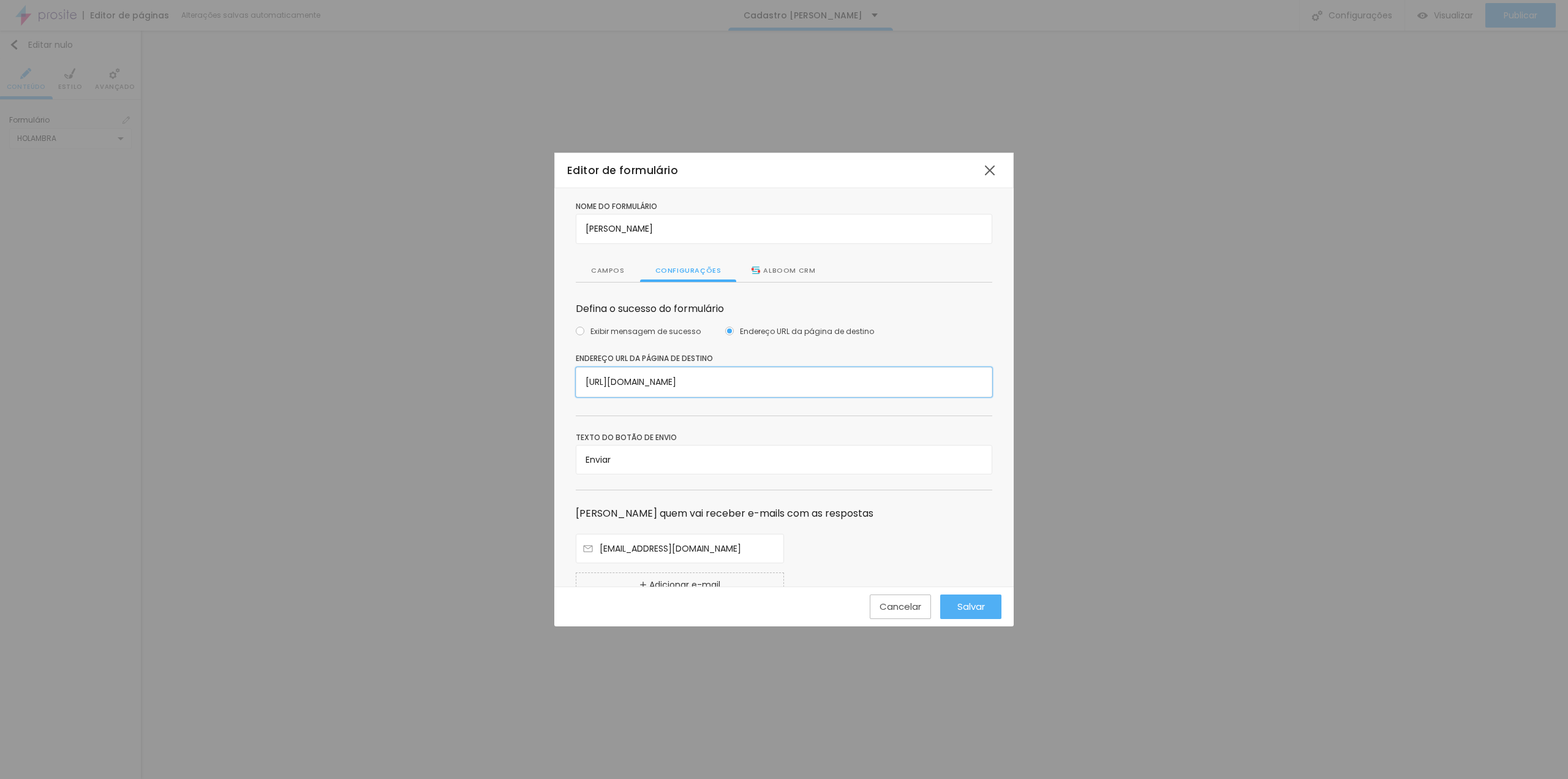
type input "https://www.nanahdluizestudio.com/combos-carina-castro"
click at [738, 454] on input "Enviar" at bounding box center [784, 459] width 417 height 29
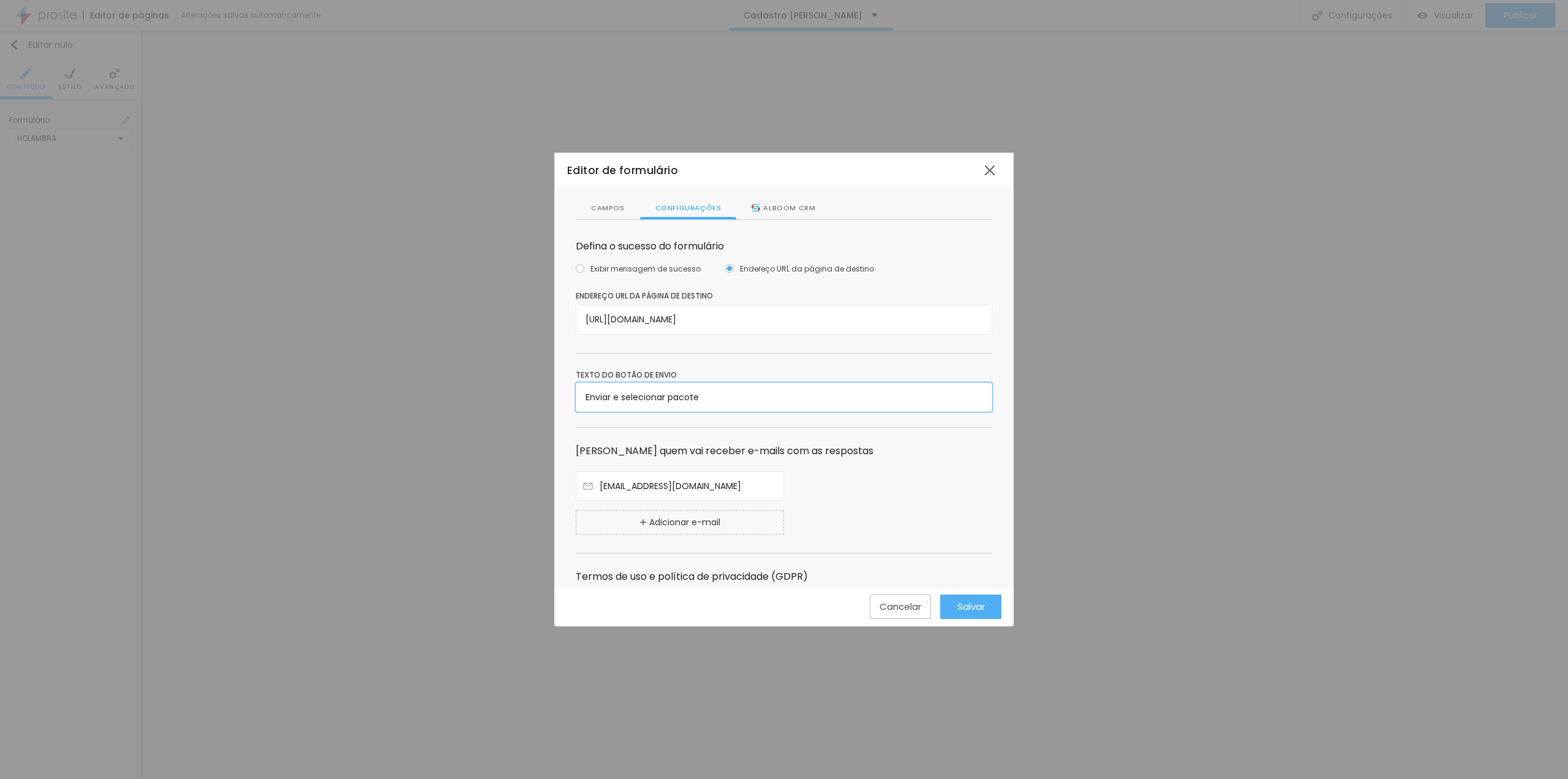
scroll to position [106, 0]
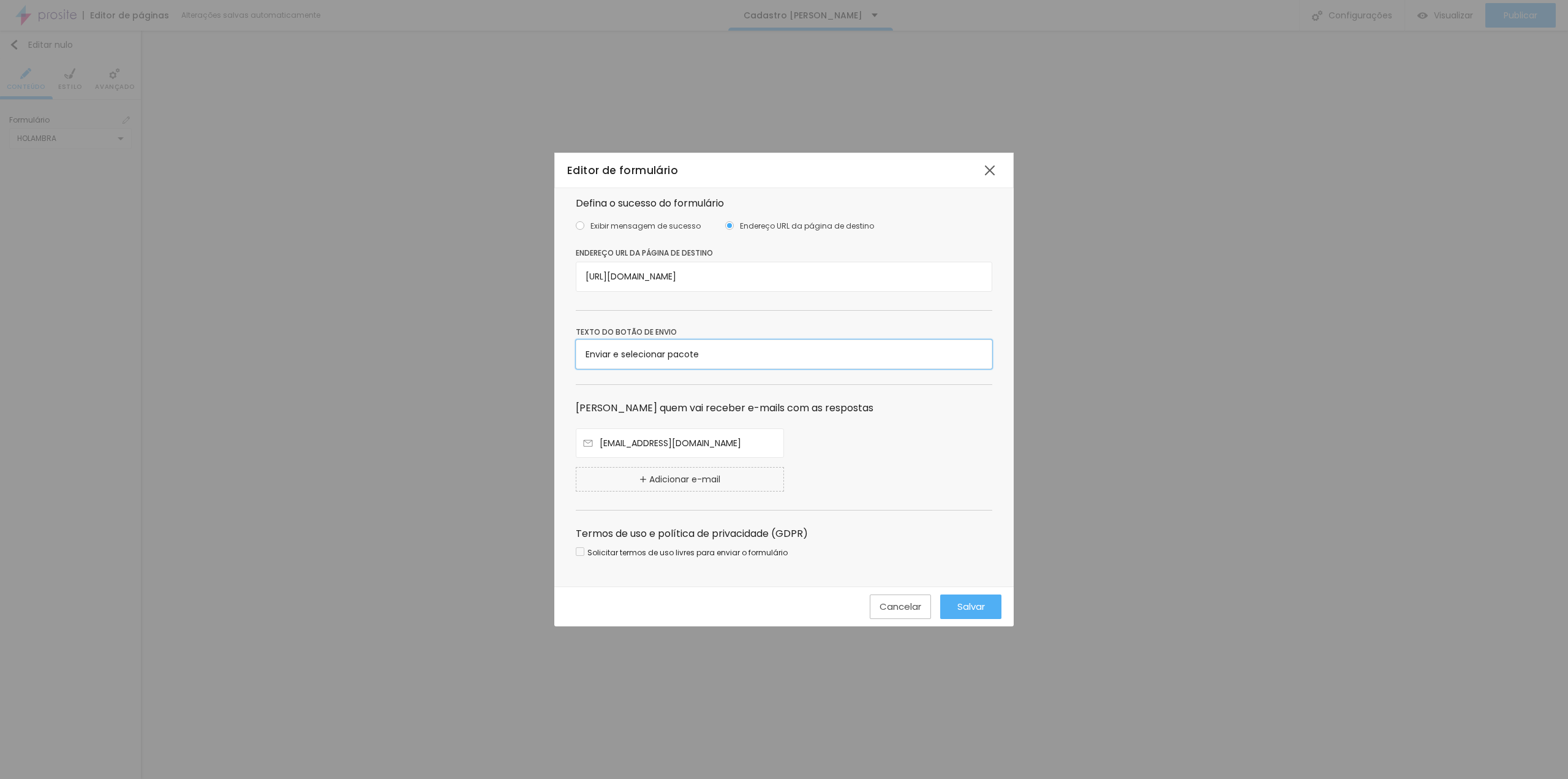
type input "Enviar e selecionar pacote"
click at [715, 476] on font "Adicionar e-mail" at bounding box center [685, 478] width 71 height 12
click at [667, 485] on input "text" at bounding box center [680, 481] width 208 height 29
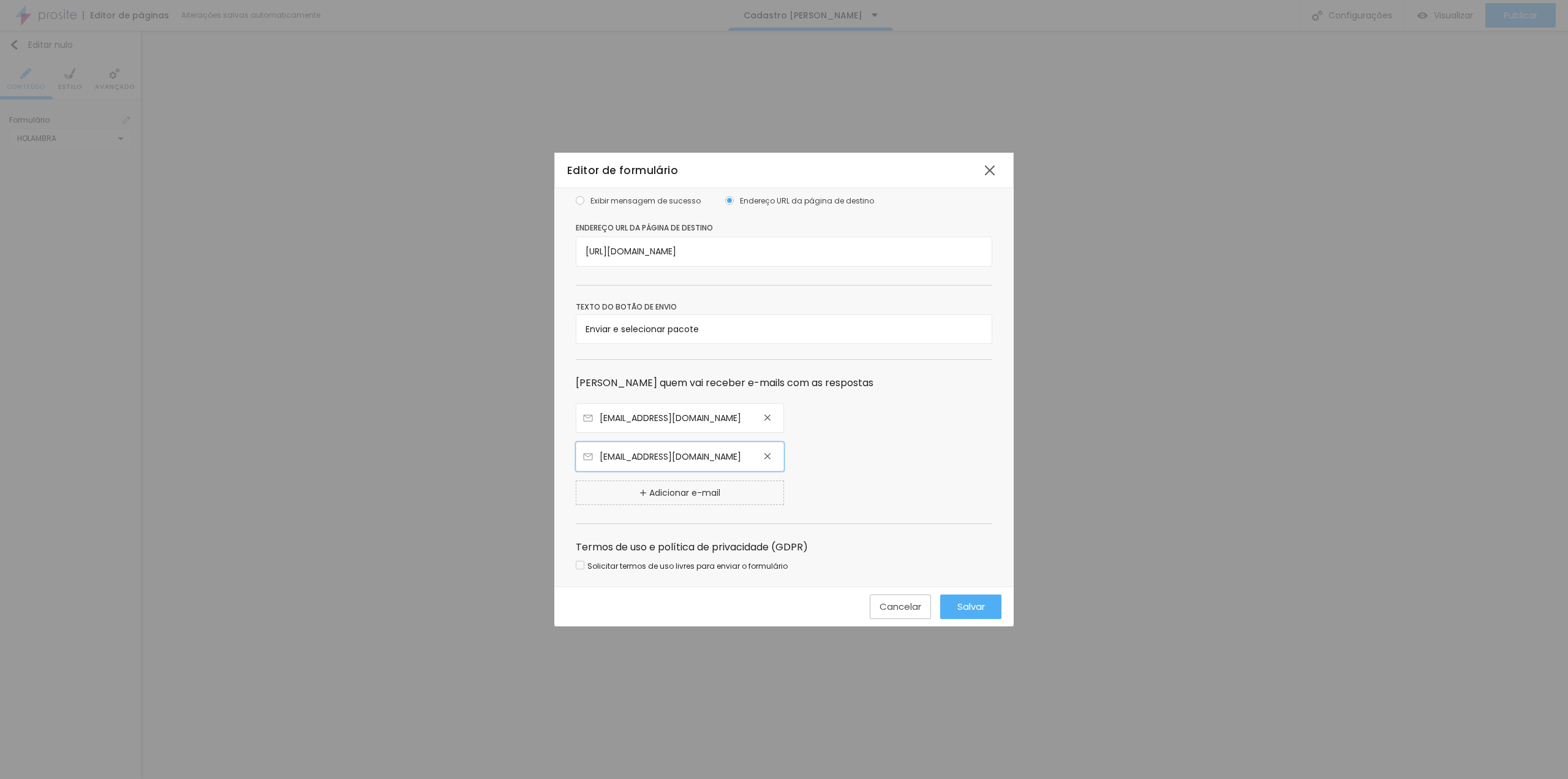
scroll to position [144, 0]
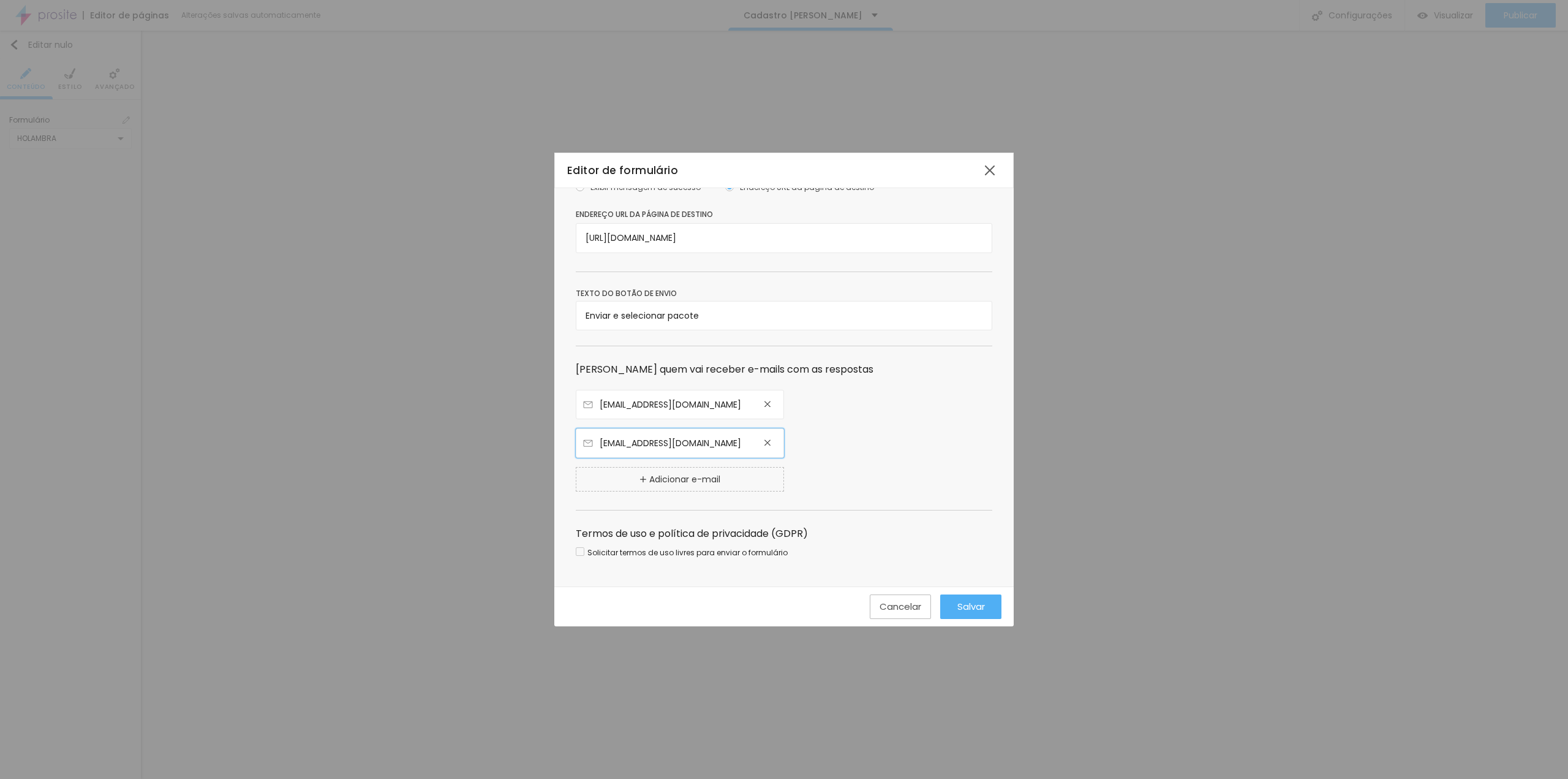
type input "atendimentosndl@gmail.com"
click at [582, 544] on div "Solicitar termos de uso livres para enviar o formulário" at bounding box center [682, 551] width 212 height 13
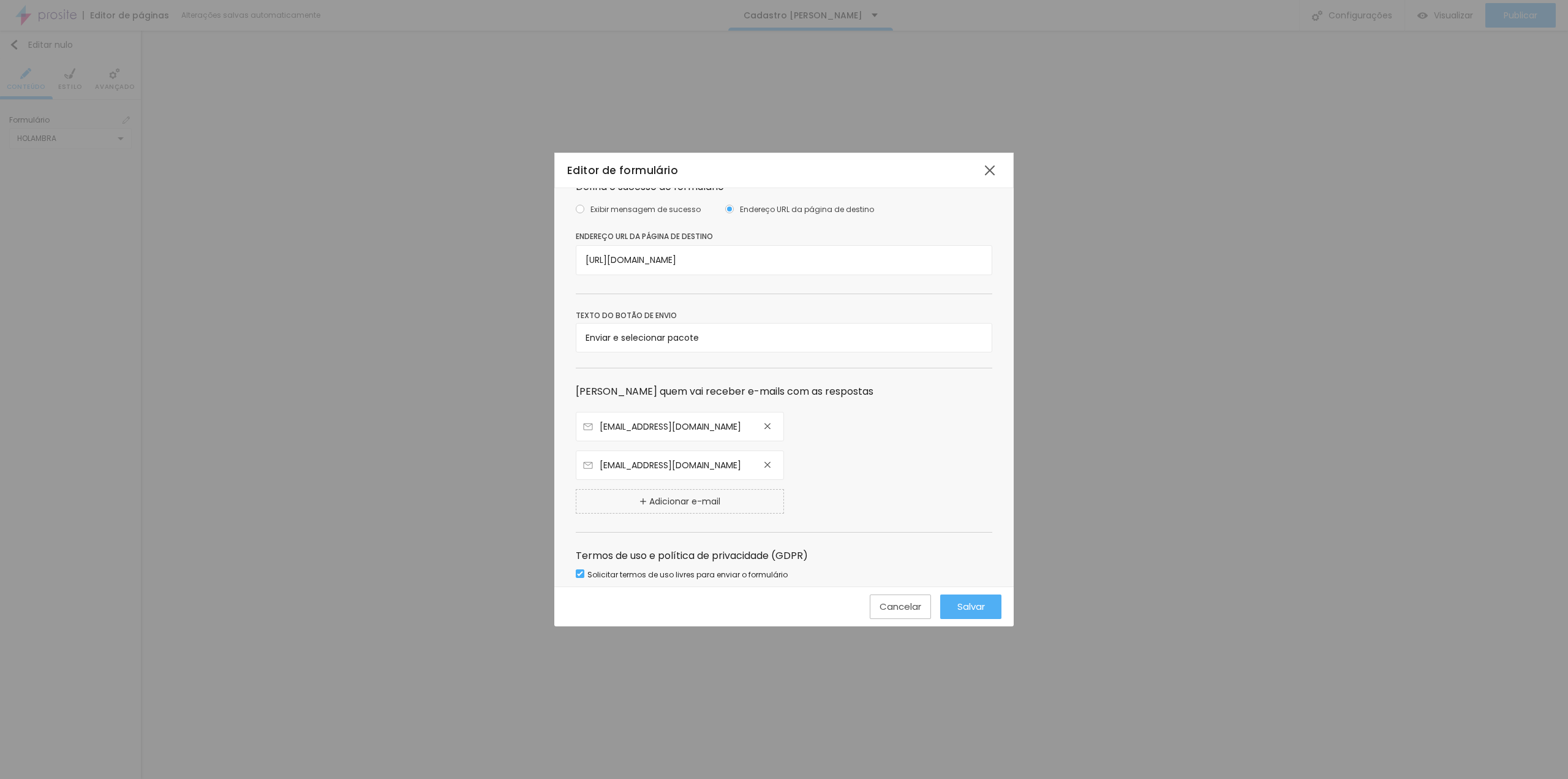
scroll to position [123, 0]
click at [975, 606] on font "Salvar" at bounding box center [970, 606] width 27 height 13
click at [966, 605] on font "Salvar" at bounding box center [970, 606] width 27 height 13
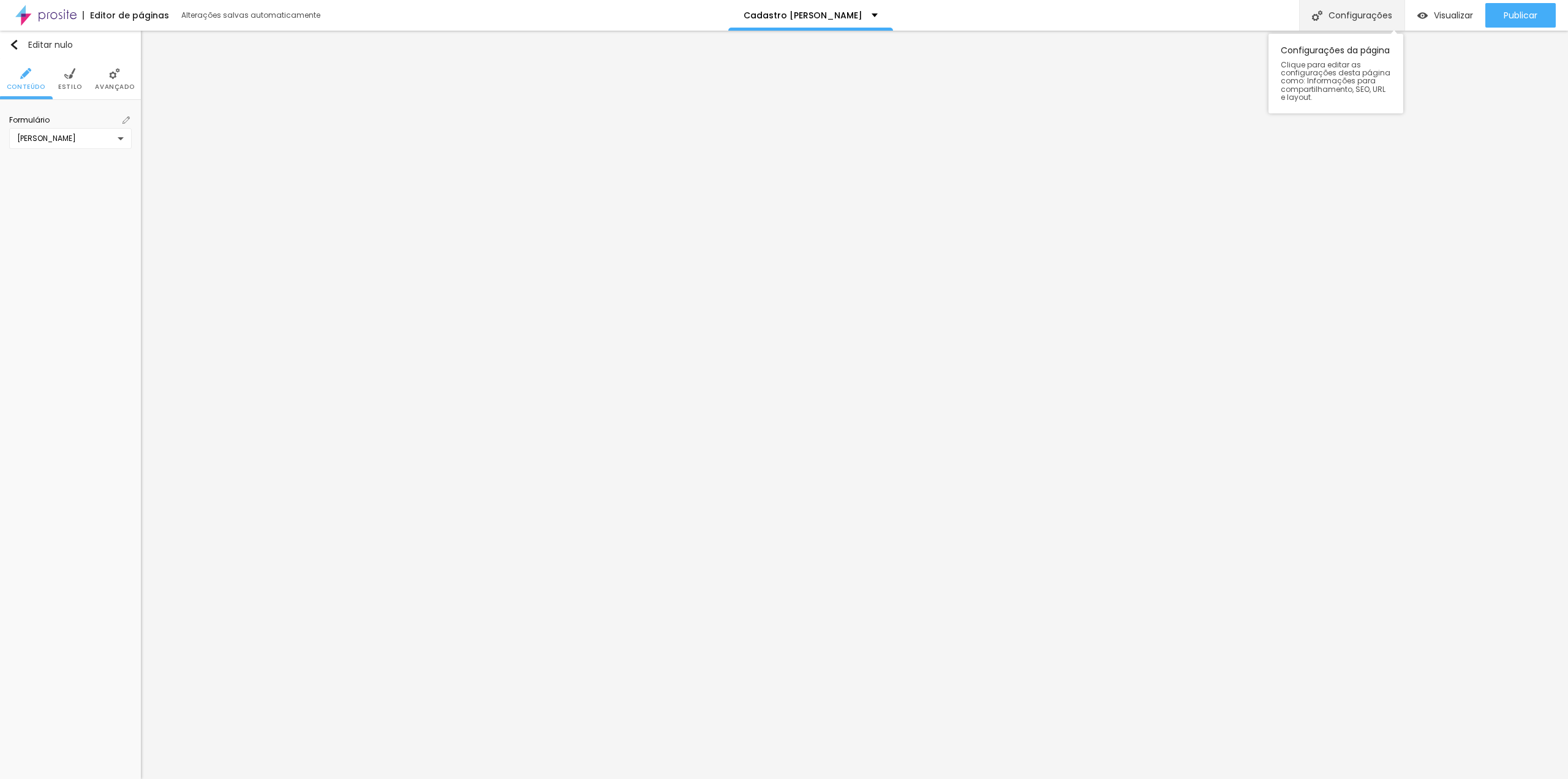
click at [1329, 22] on div "Configurações" at bounding box center [1352, 15] width 106 height 30
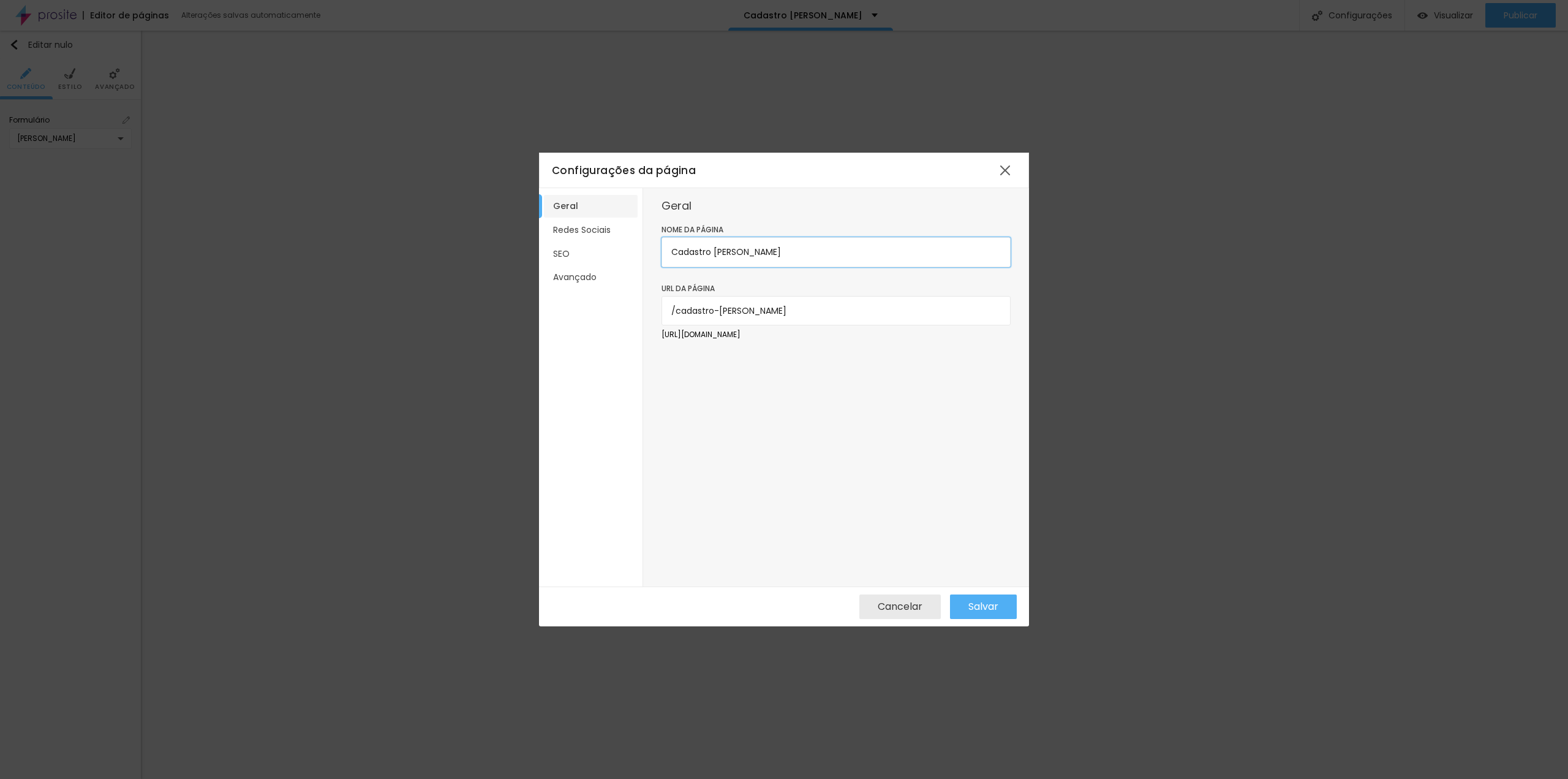
drag, startPoint x: 785, startPoint y: 253, endPoint x: 713, endPoint y: 254, distance: 72.0
click at [713, 254] on input "Cadastro [PERSON_NAME]" at bounding box center [836, 251] width 349 height 29
click at [601, 231] on font "Redes Sociais" at bounding box center [582, 229] width 58 height 12
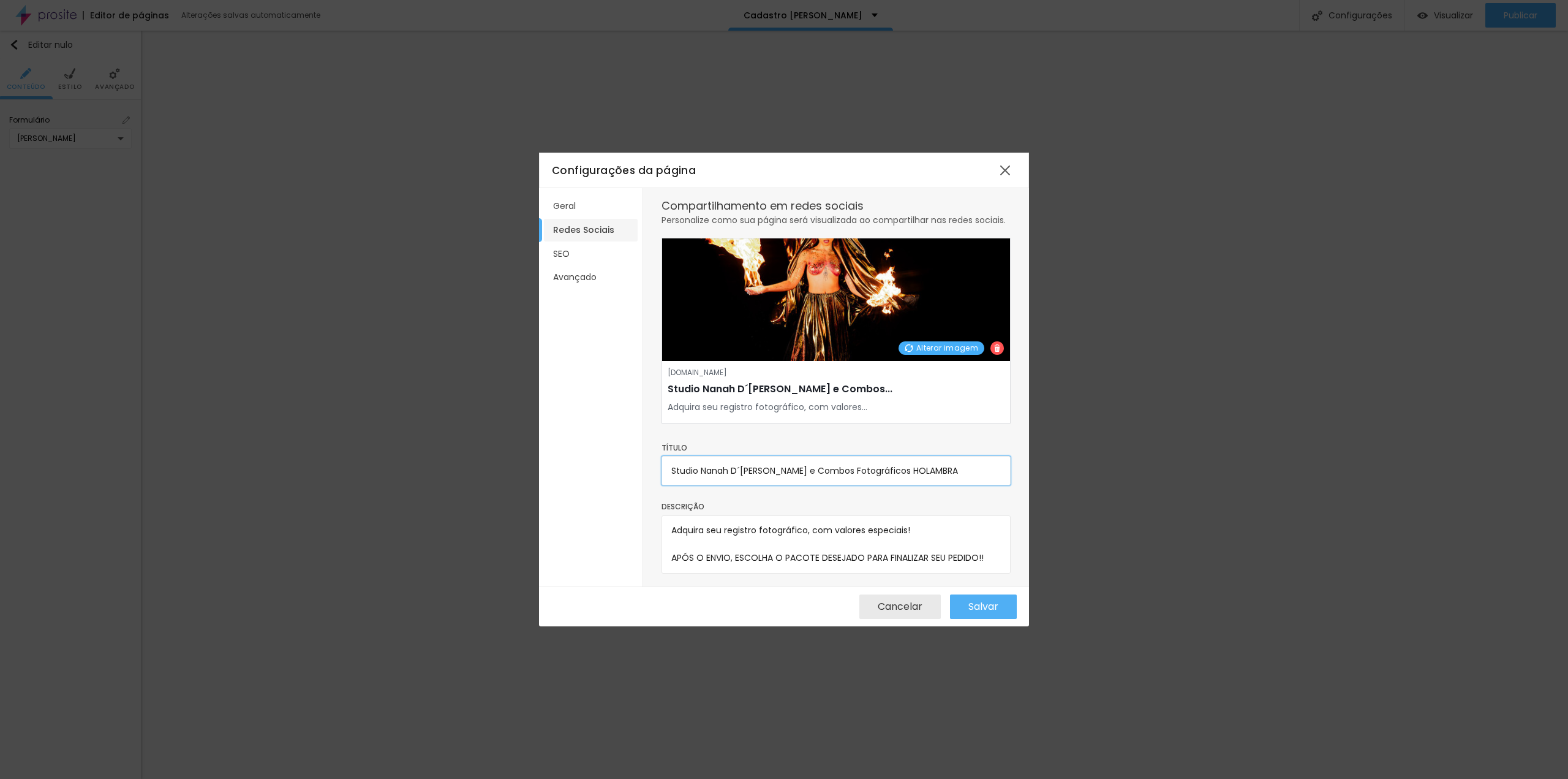
drag, startPoint x: 955, startPoint y: 482, endPoint x: 910, endPoint y: 480, distance: 45.0
click at [910, 480] on input "Studio Nanah D´Luize - Pacotes e Combos Fotográficos HOLAMBRA" at bounding box center [836, 470] width 349 height 29
paste input "CARINA CASTRO"
type input "Studio Nanah D´Luize - Pacotes e Combos Fotográficos CARINA CASTRO"
click at [580, 251] on li "SEO" at bounding box center [590, 254] width 93 height 23
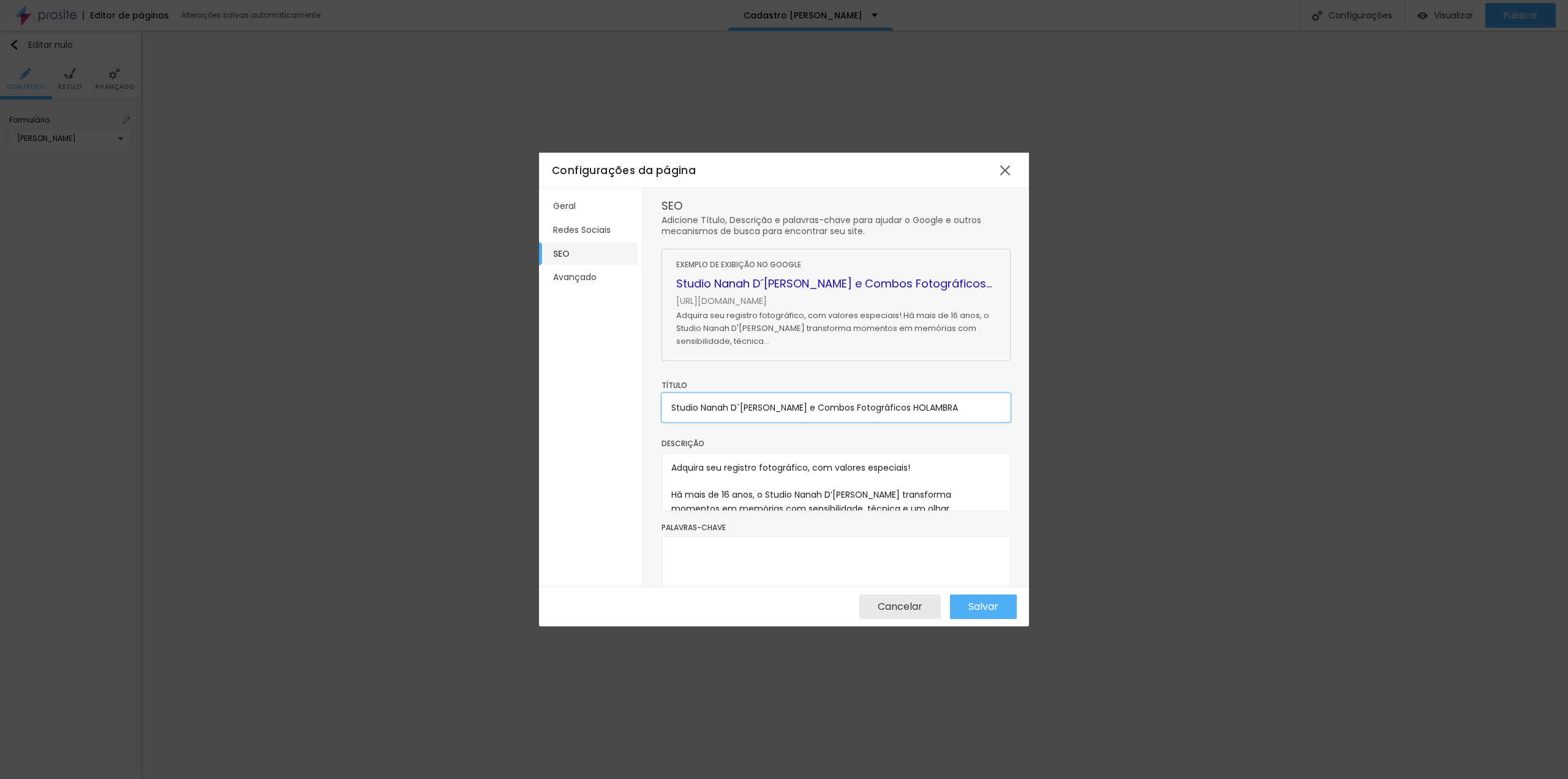
drag, startPoint x: 969, startPoint y: 411, endPoint x: 908, endPoint y: 412, distance: 61.0
click at [908, 412] on input "Studio Nanah D´Luize - Pacotes e Combos Fotográficos HOLAMBRA" at bounding box center [836, 406] width 349 height 29
paste input "CARINA CASTRO"
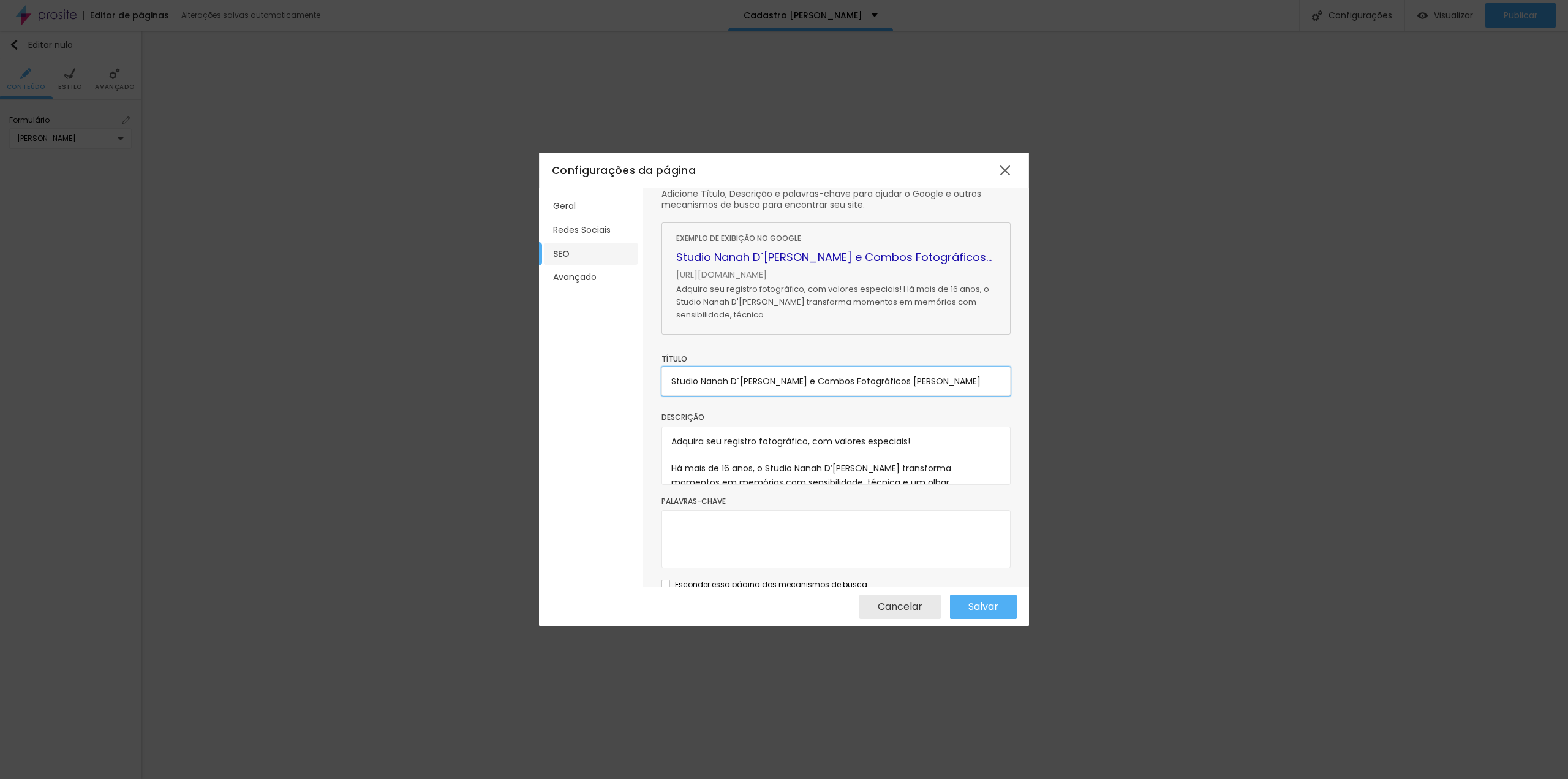
scroll to position [41, 0]
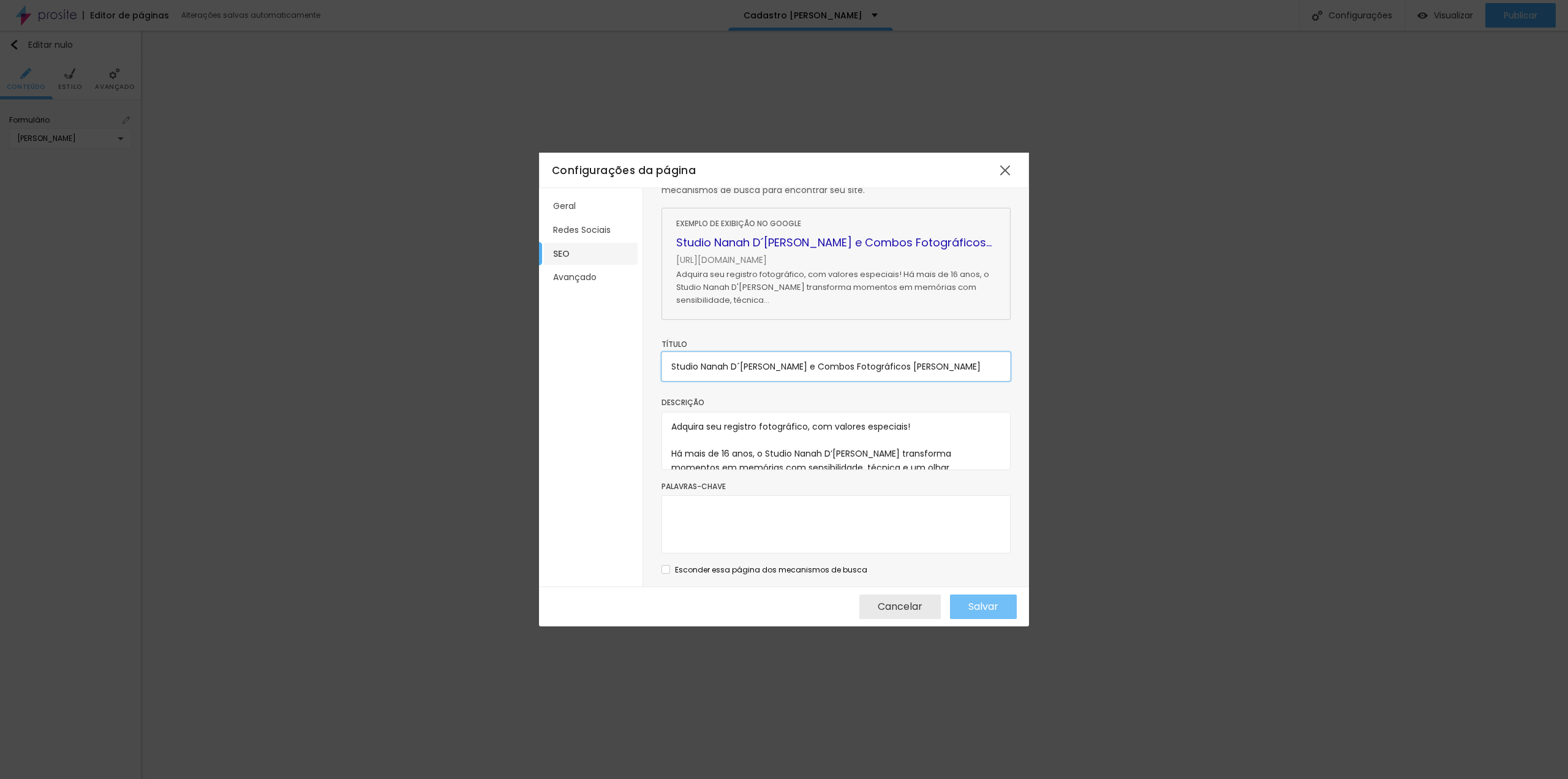
type input "Studio Nanah D´Luize - Pacotes e Combos Fotográficos CARINA CASTRO"
click at [995, 607] on font "Salvar" at bounding box center [983, 605] width 30 height 14
click at [985, 603] on font "Salvar" at bounding box center [983, 605] width 30 height 14
click at [1001, 177] on div at bounding box center [1004, 170] width 22 height 22
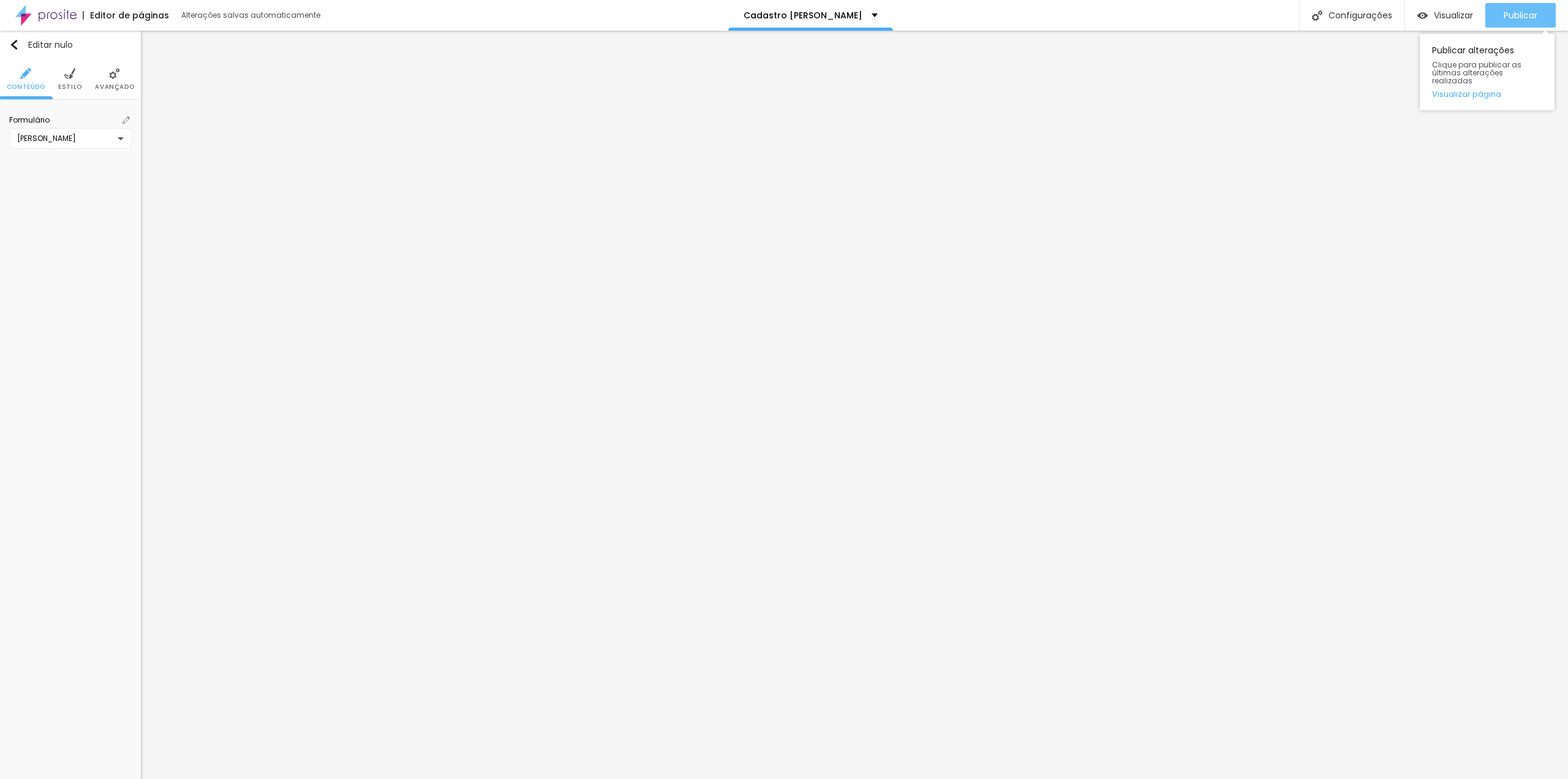
click at [1514, 15] on font "Publicar" at bounding box center [1521, 15] width 34 height 12
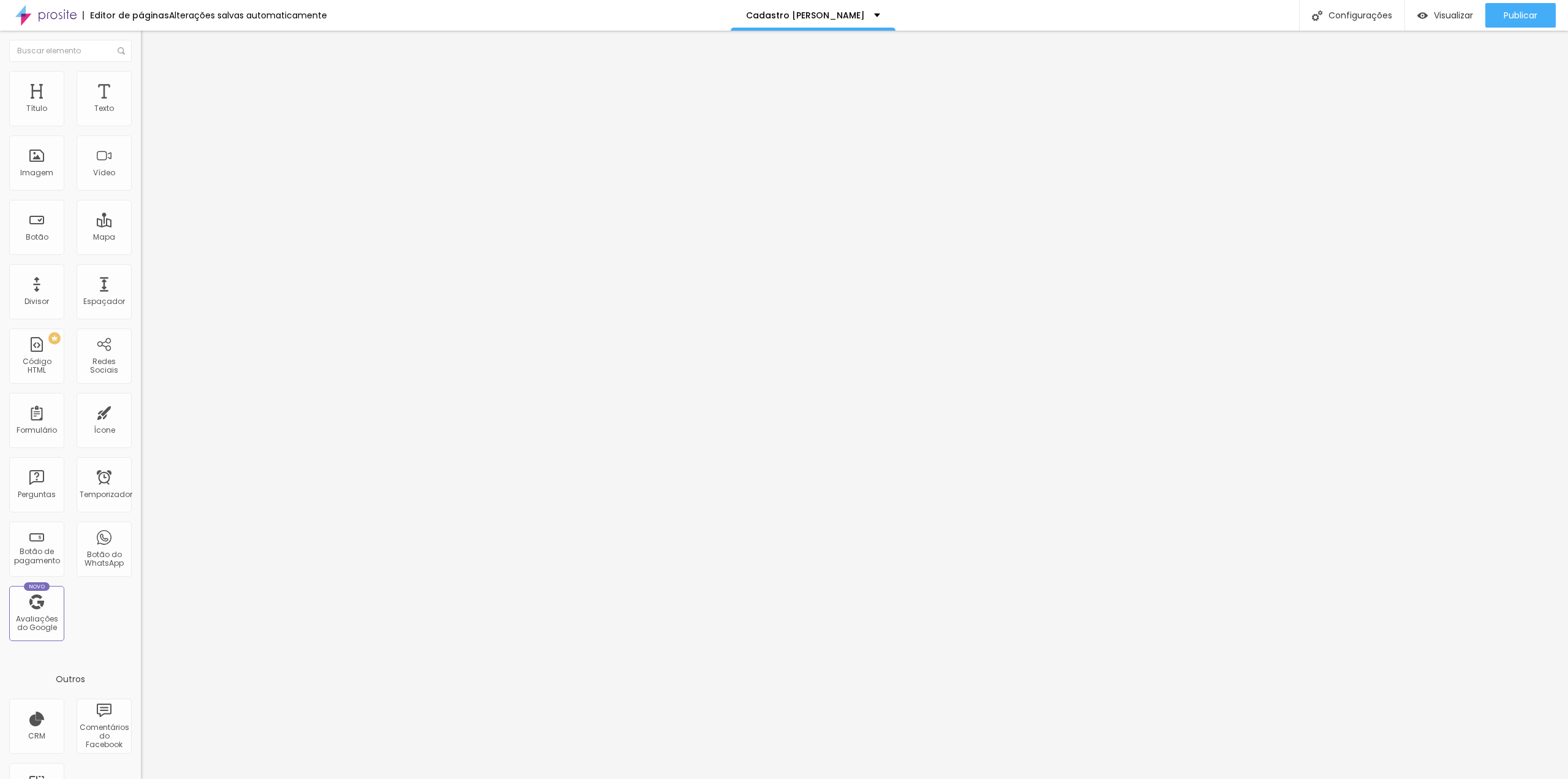
click at [148, 115] on input "[DATE] 00:00" at bounding box center [176, 108] width 58 height 12
click at [109, 158] on span "Próximo mês" at bounding box center [109, 159] width 0 height 14
